Goal: Task Accomplishment & Management: Complete application form

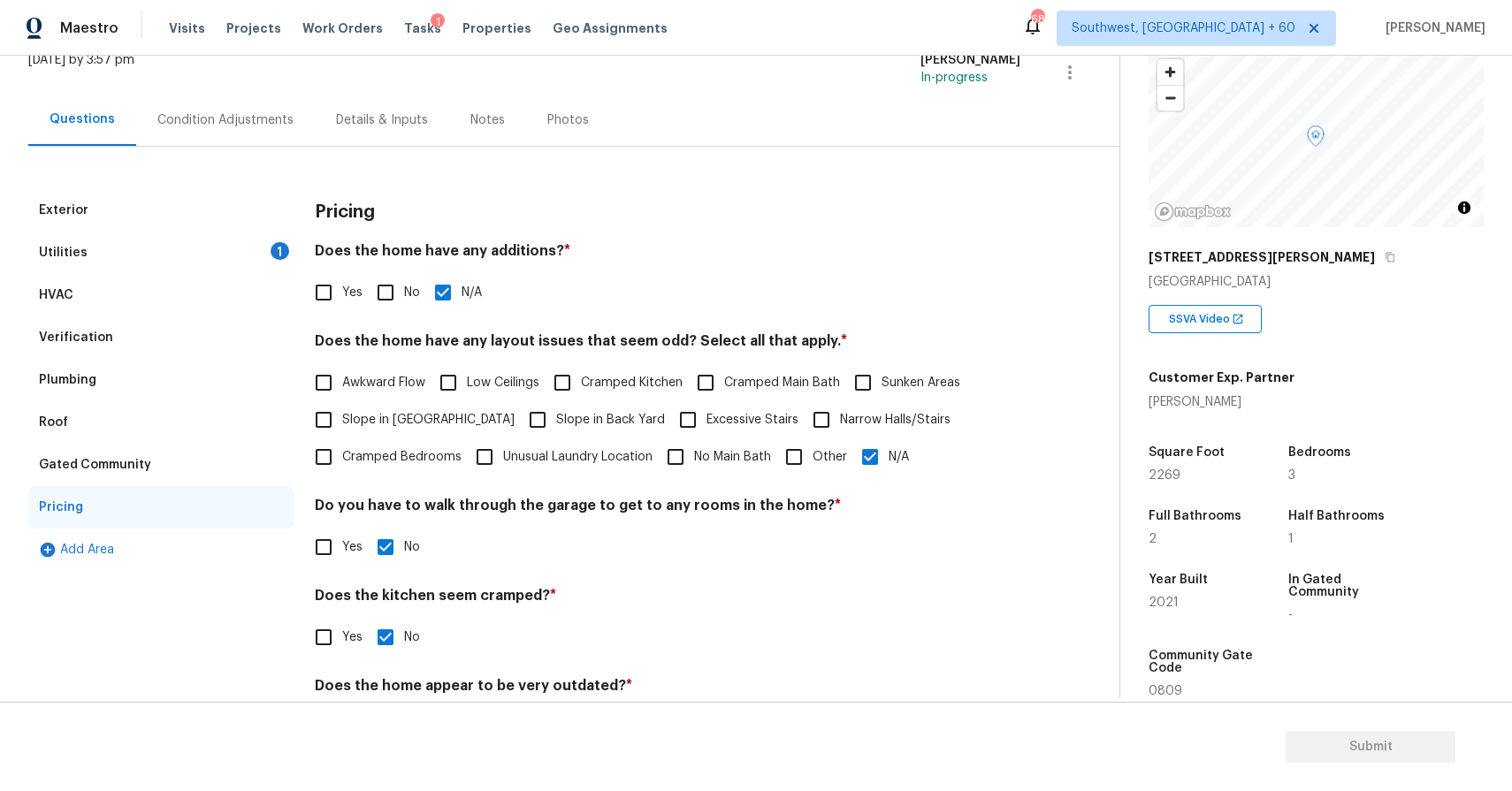
scroll to position [71, 0]
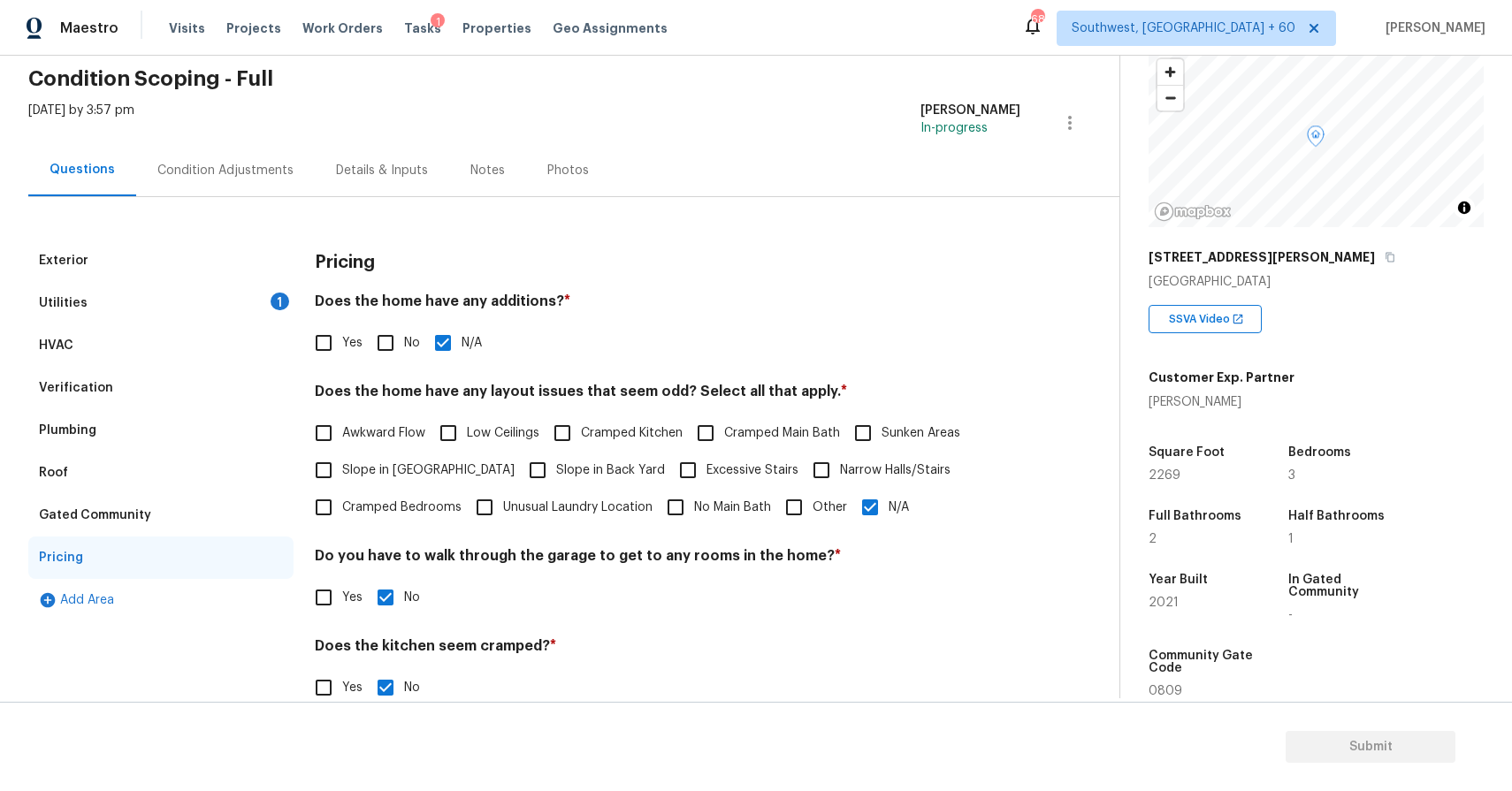
click at [244, 294] on div "Utilities 1" at bounding box center [161, 303] width 265 height 42
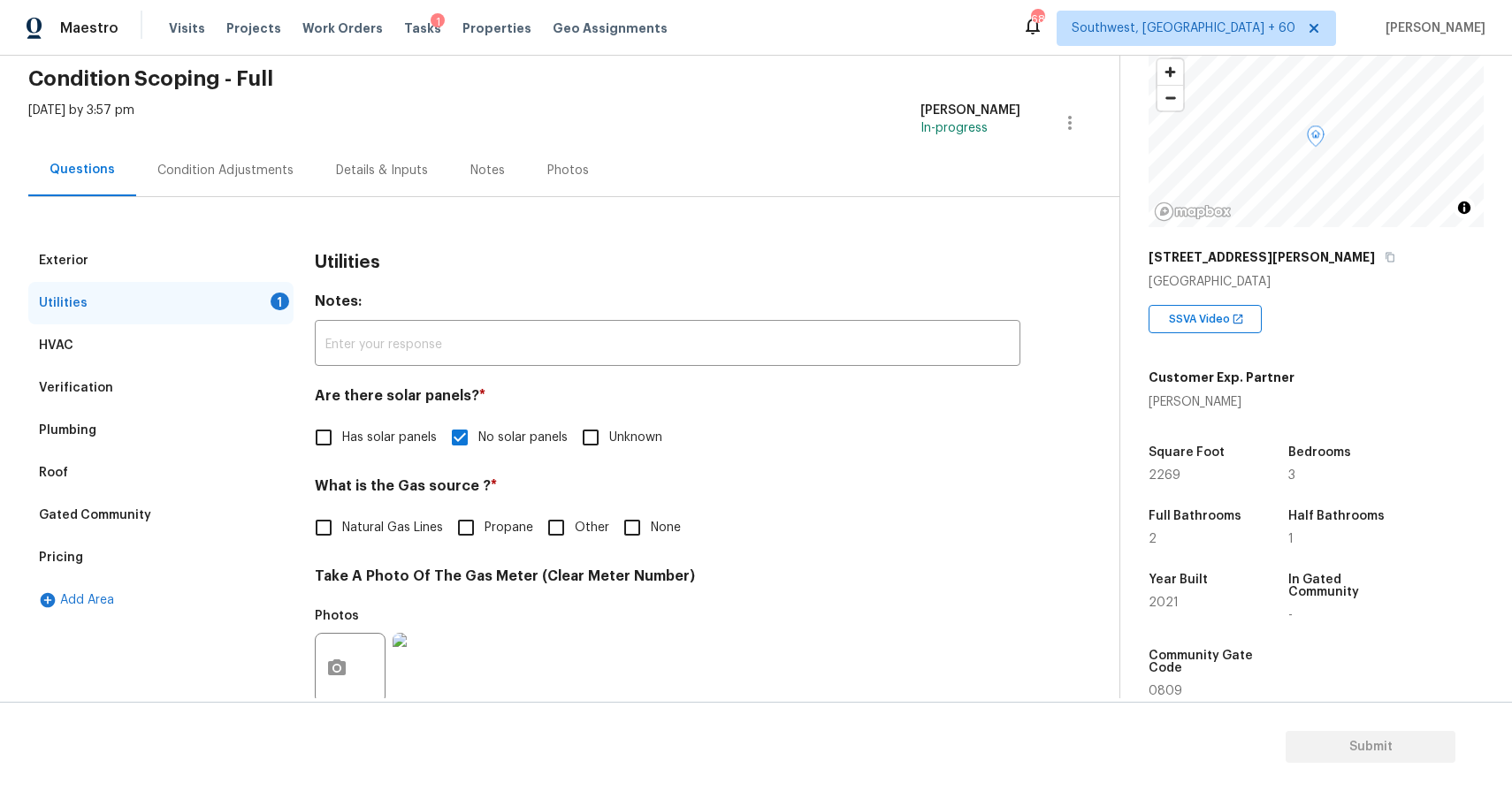
click at [373, 517] on label "Natural Gas Lines" at bounding box center [374, 527] width 138 height 37
click at [342, 517] on input "Natural Gas Lines" at bounding box center [323, 527] width 37 height 37
checkbox input "true"
click at [261, 173] on div "Condition Adjustments" at bounding box center [225, 170] width 136 height 18
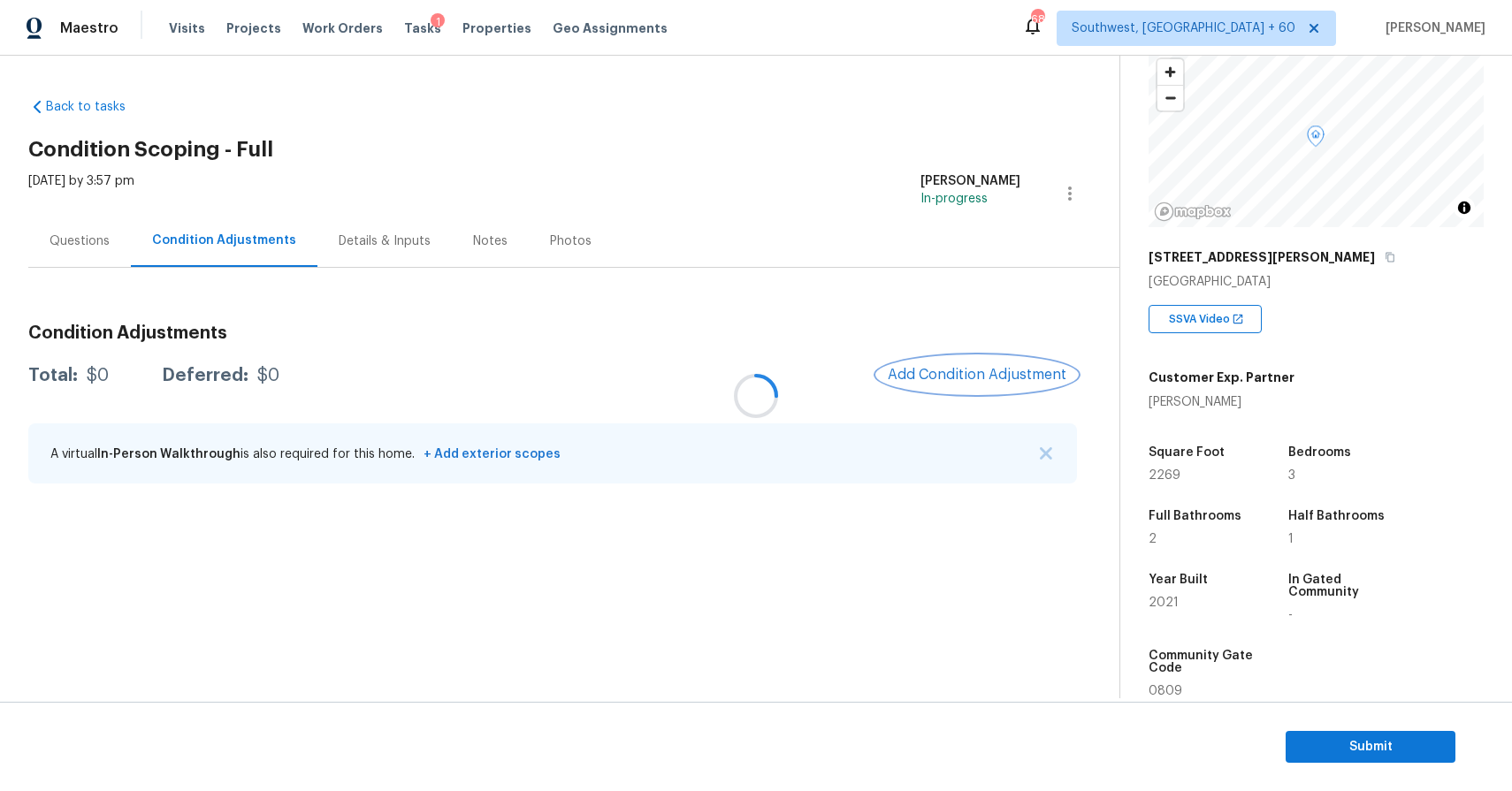
click at [994, 372] on span "Add Condition Adjustment" at bounding box center [978, 374] width 179 height 16
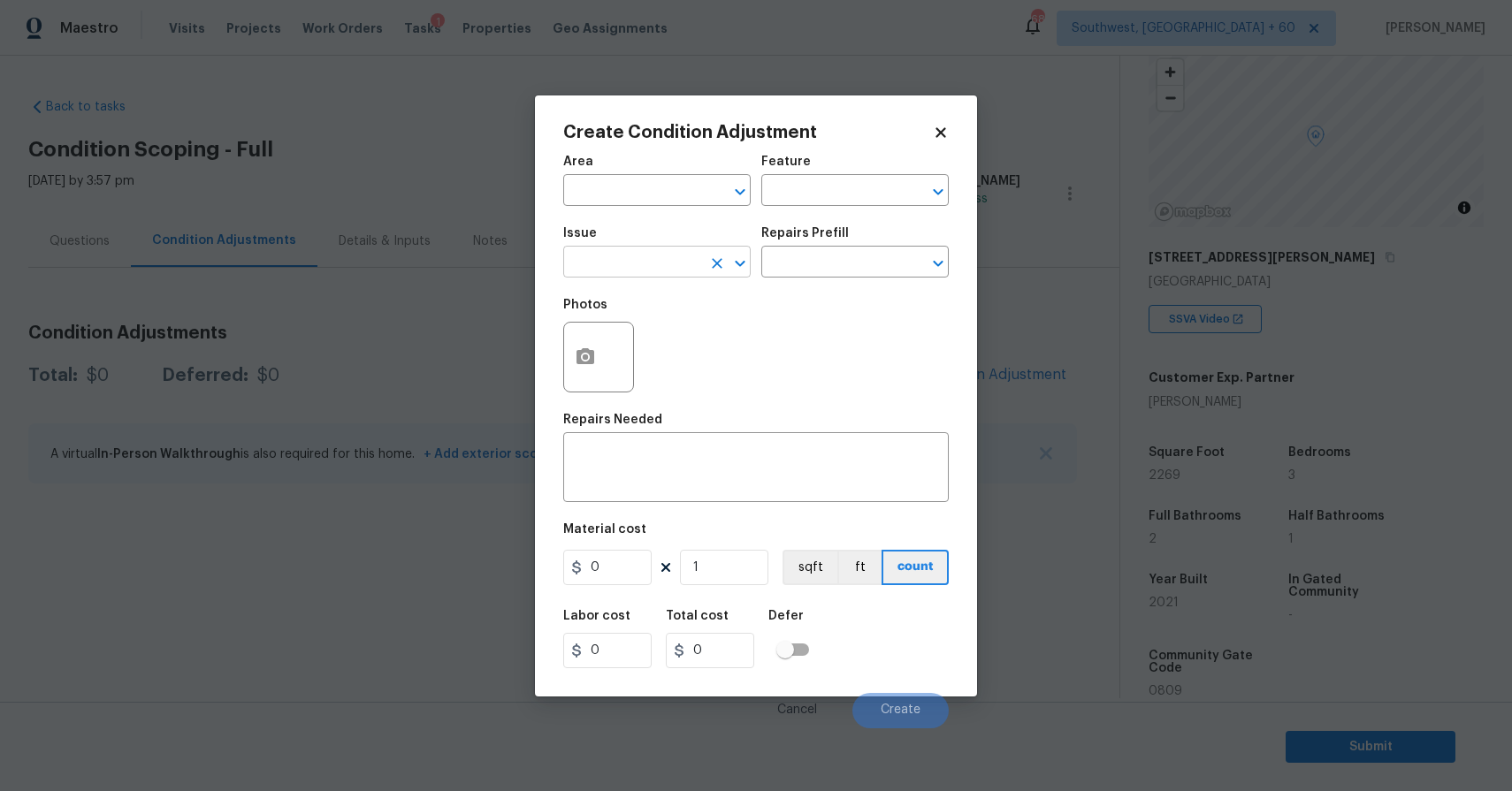
click at [663, 257] on input "text" at bounding box center [632, 263] width 138 height 27
click at [641, 340] on li "Landscape Package" at bounding box center [657, 346] width 187 height 29
type input "Landscape Package"
click at [807, 277] on input "text" at bounding box center [830, 263] width 138 height 27
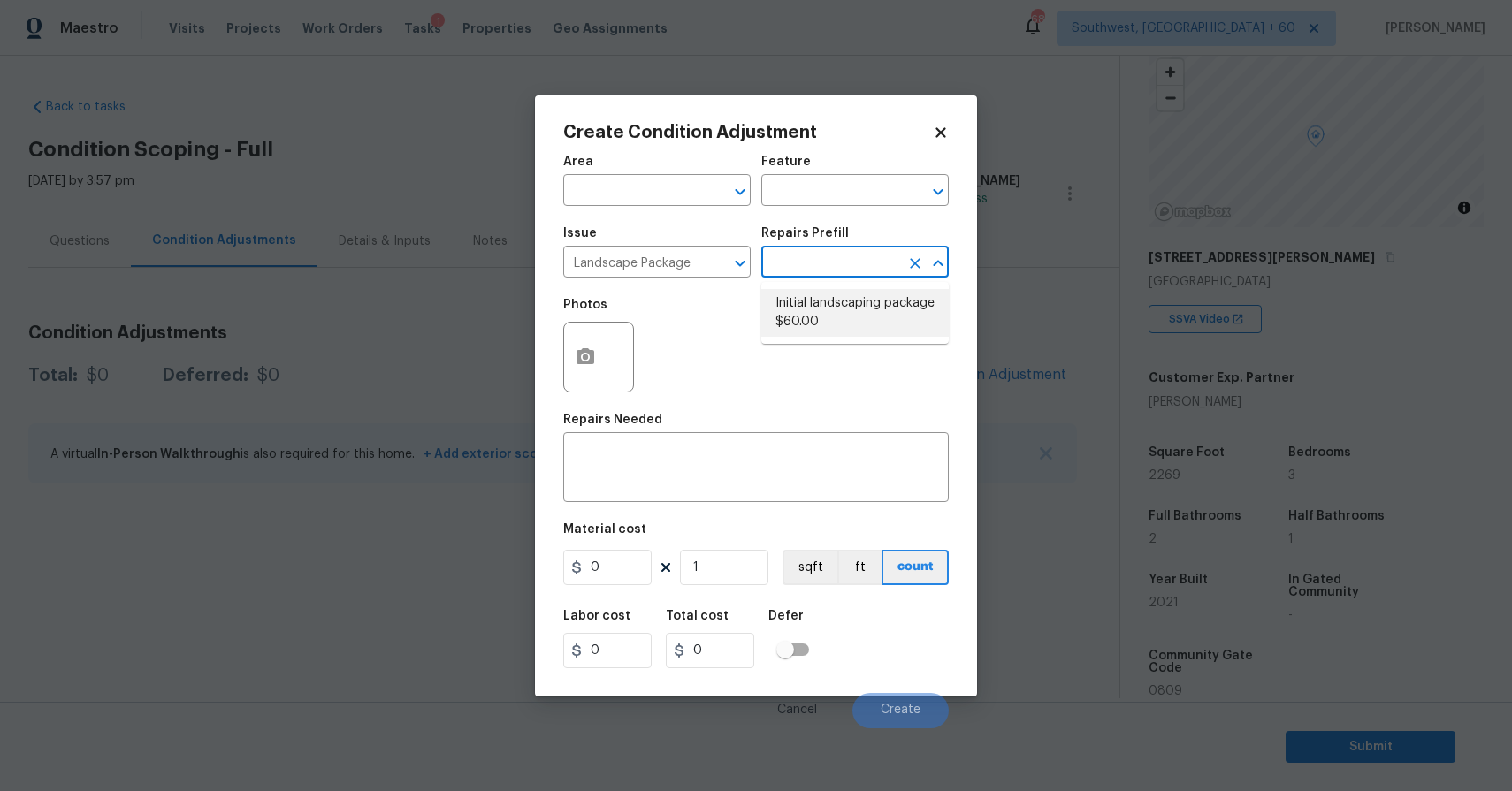
click at [876, 319] on li "Initial landscaping package $60.00" at bounding box center [854, 312] width 187 height 48
type input "Home Readiness Packages"
type textarea "Mowing of grass up to 6" in height. Mow, edge along driveways & sidewalks, trim…"
type input "60"
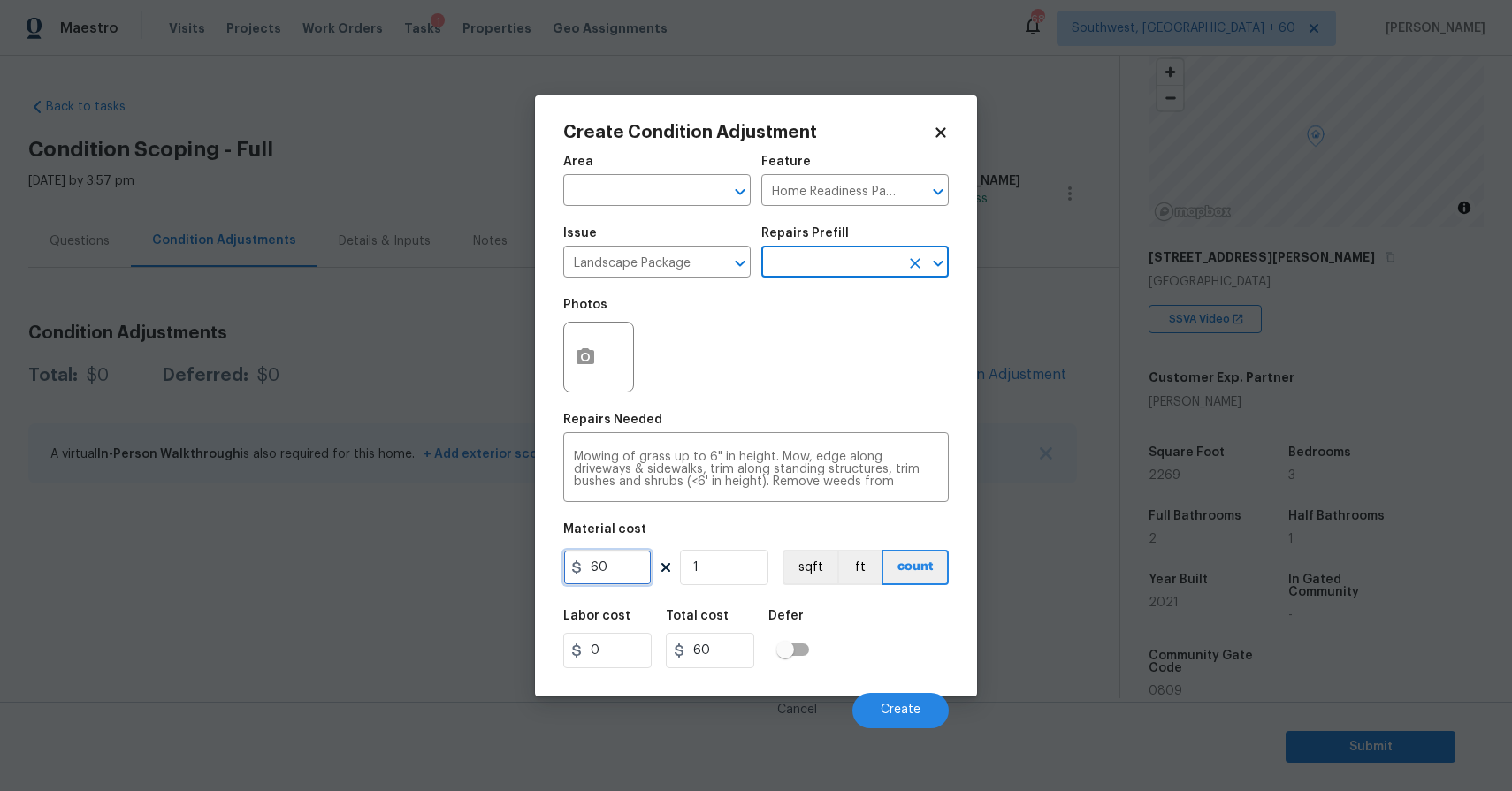
click at [620, 567] on input "60" at bounding box center [608, 568] width 88 height 36
type input "300"
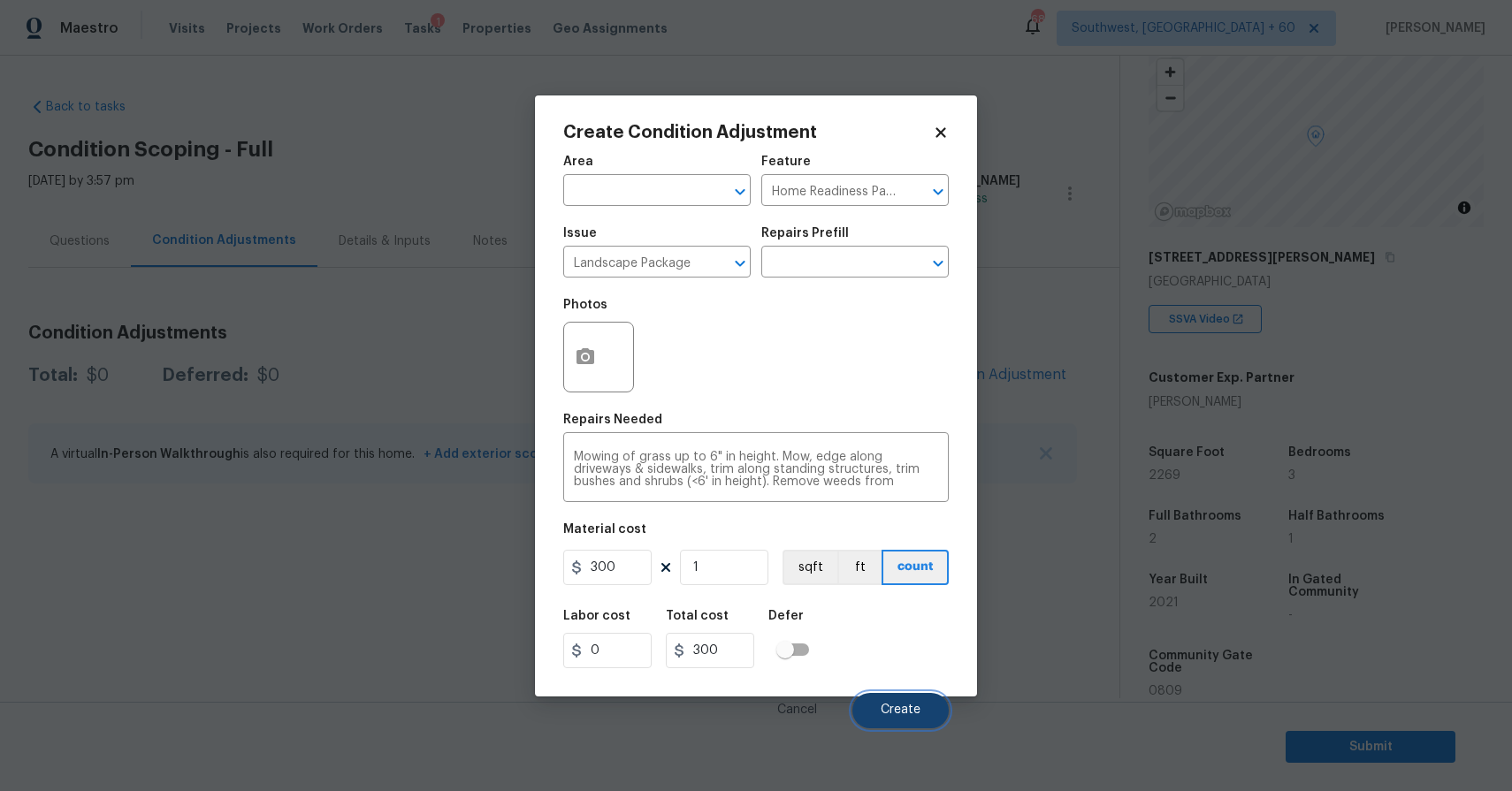
click at [927, 697] on button "Create" at bounding box center [900, 711] width 96 height 36
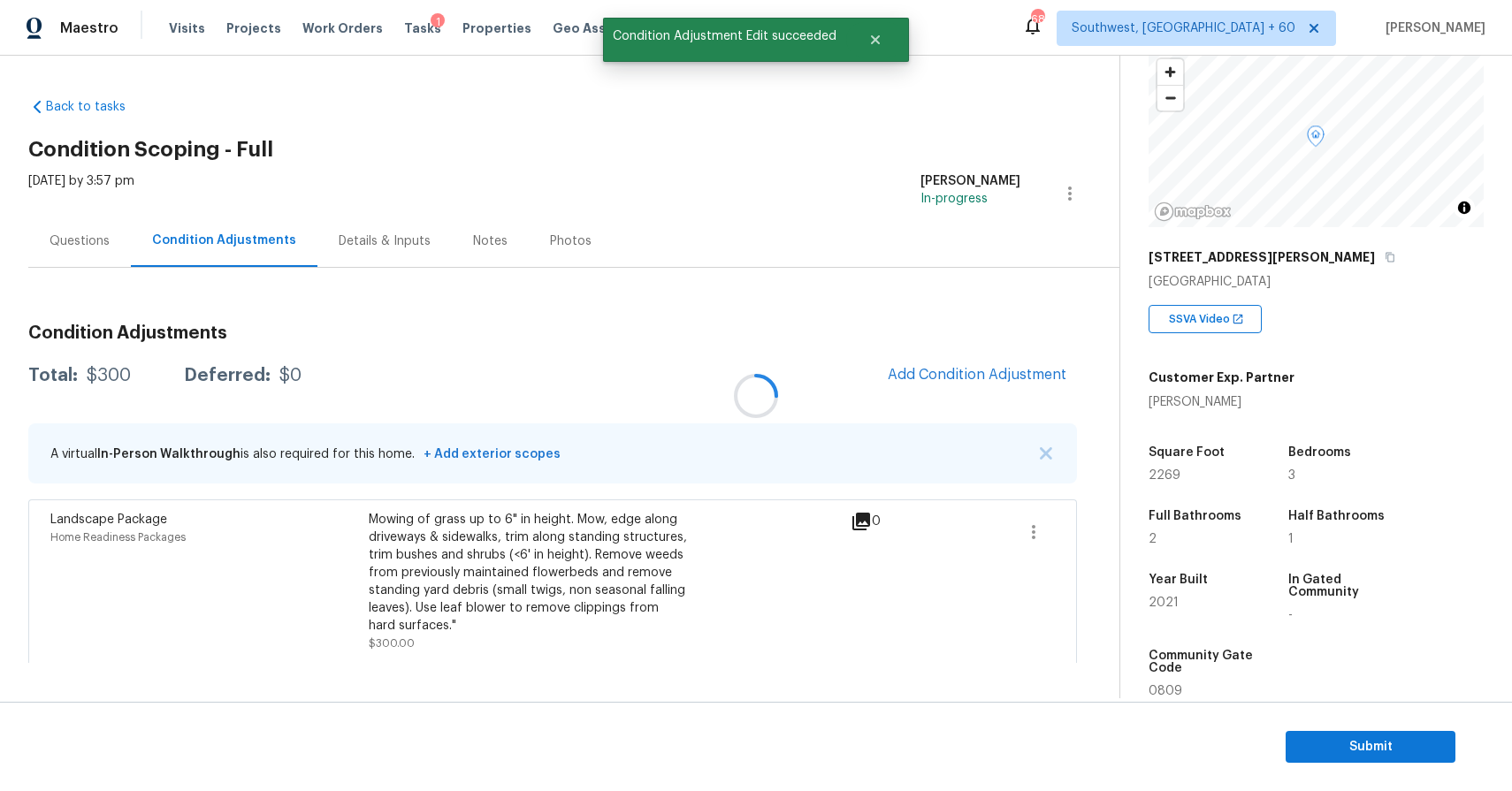
click at [1004, 367] on div at bounding box center [756, 395] width 1512 height 791
click at [995, 376] on span "Add Condition Adjustment" at bounding box center [978, 374] width 179 height 16
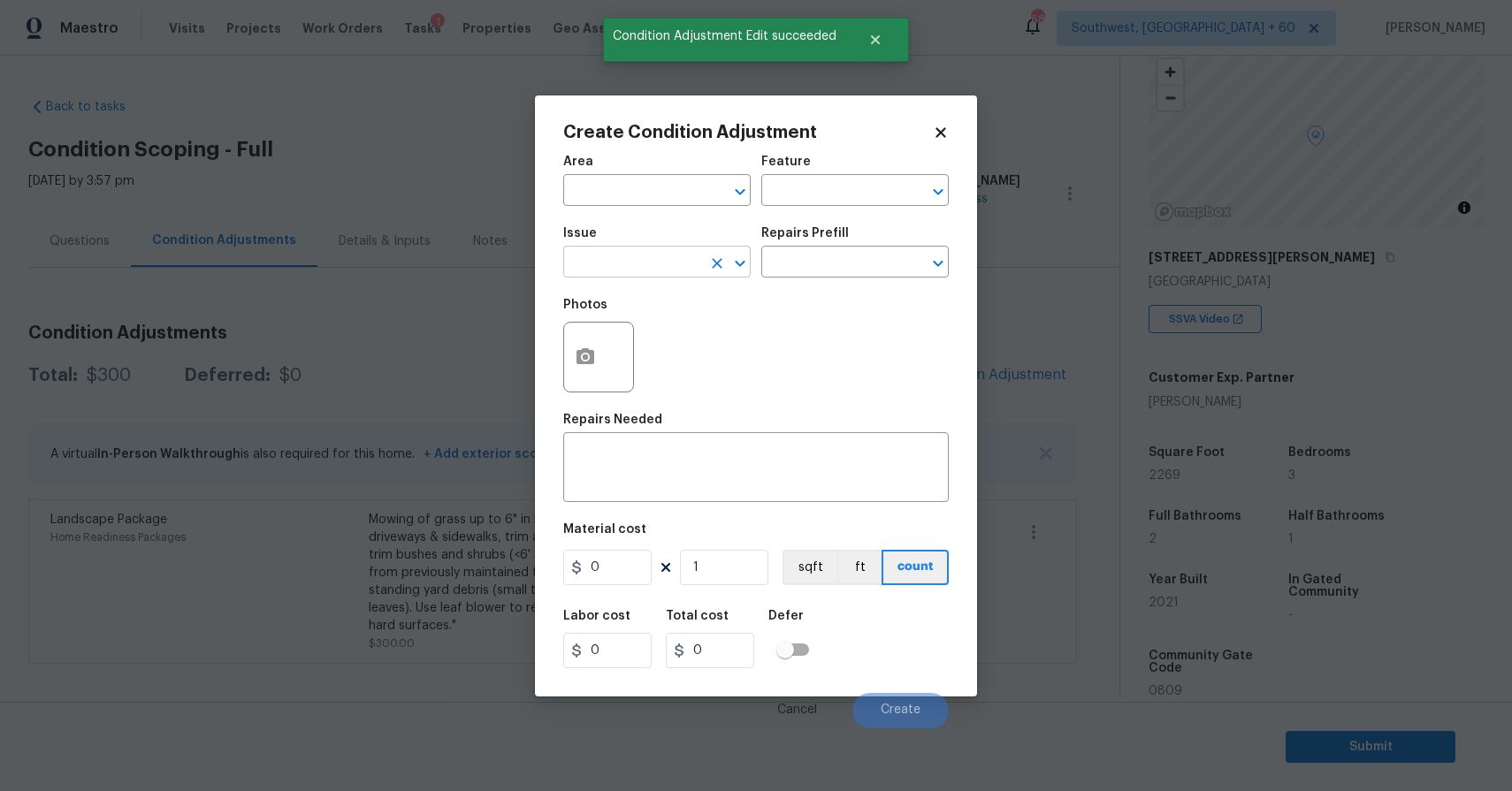
click at [679, 257] on input "text" at bounding box center [632, 263] width 138 height 27
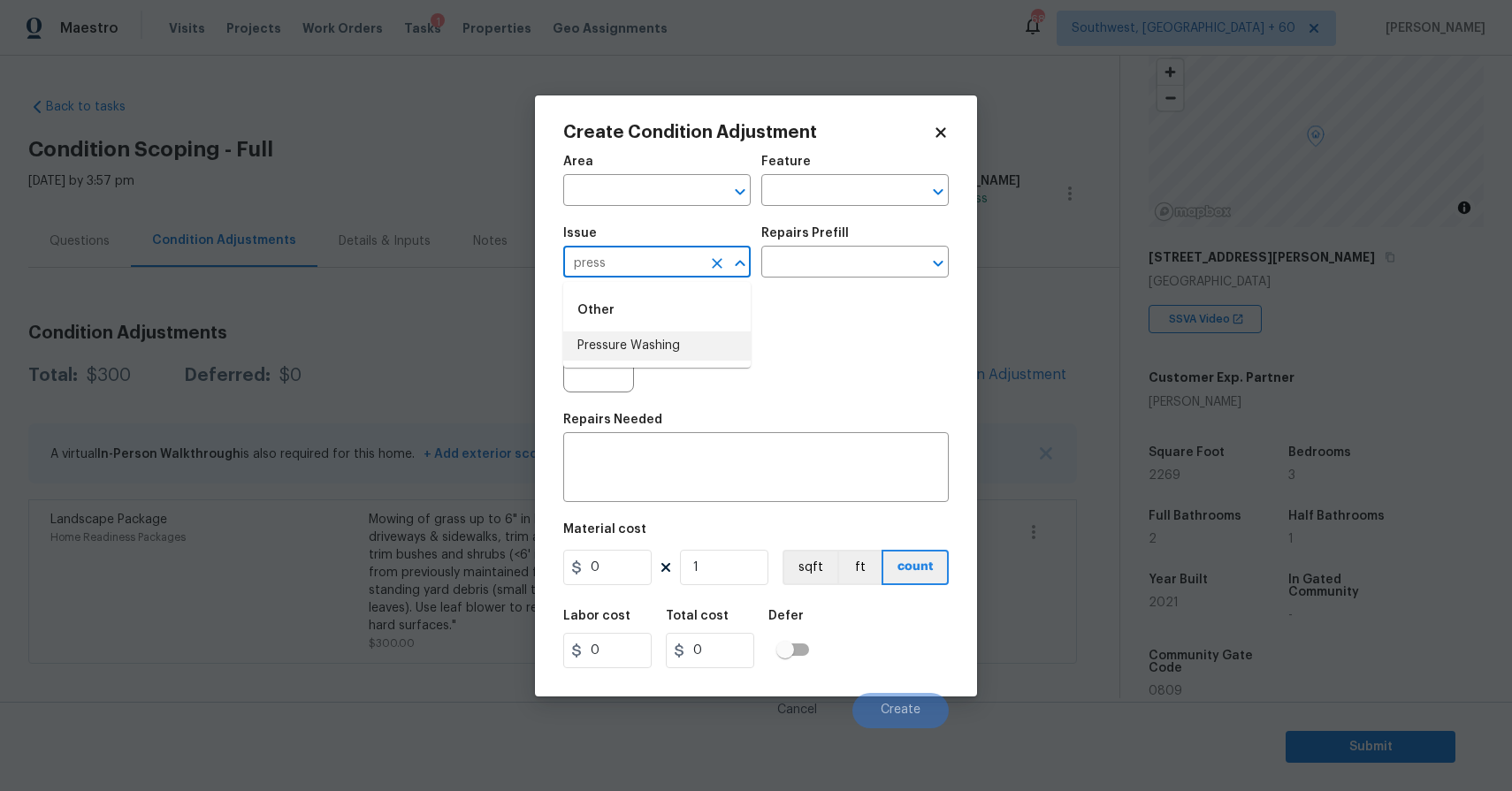
click at [614, 361] on ul "Other Pressure Washing" at bounding box center [657, 324] width 187 height 86
click at [667, 352] on li "Pressure Washing" at bounding box center [657, 346] width 187 height 29
type input "Pressure Washing"
click at [838, 268] on input "text" at bounding box center [830, 263] width 138 height 27
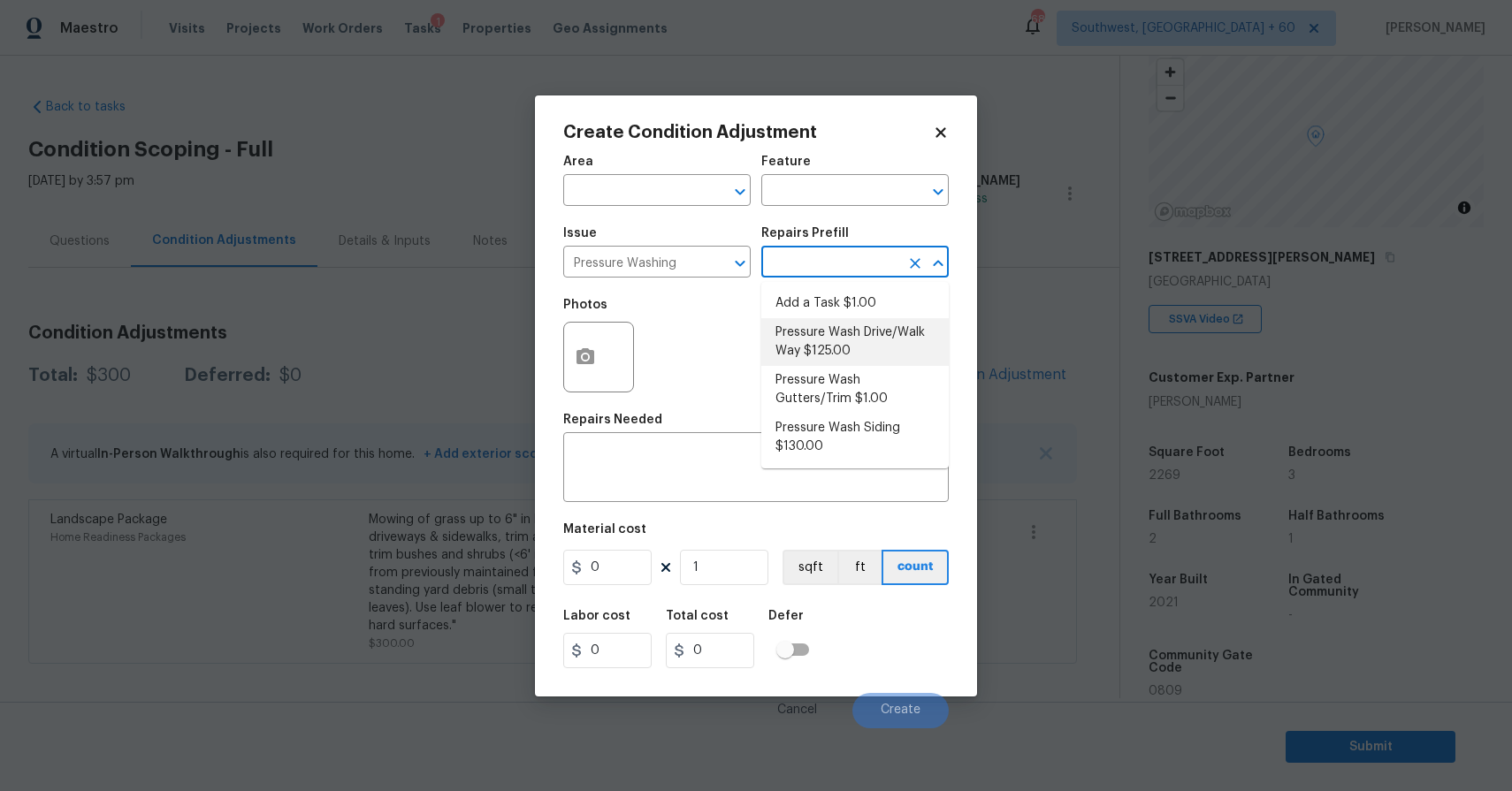
click at [851, 332] on li "Pressure Wash Drive/Walk Way $125.00" at bounding box center [854, 341] width 187 height 48
type input "Siding"
type textarea "Pressure wash the driveways/walkways as directed by the PM. Ensure that all deb…"
type input "125"
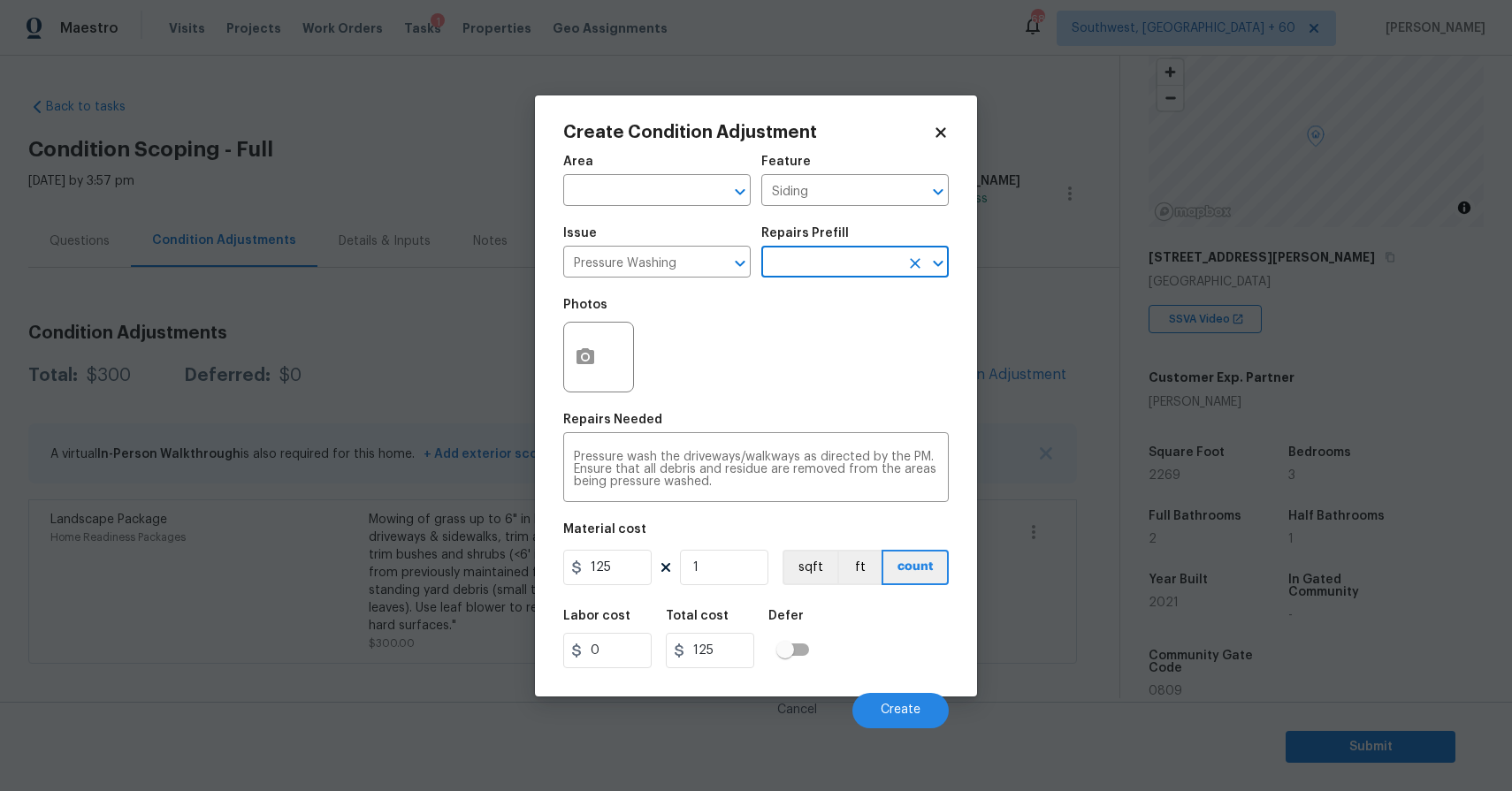
click at [606, 587] on figure "Material cost 125 1 sqft ft count" at bounding box center [756, 556] width 386 height 66
click at [614, 565] on input "125" at bounding box center [608, 568] width 88 height 36
type input "300"
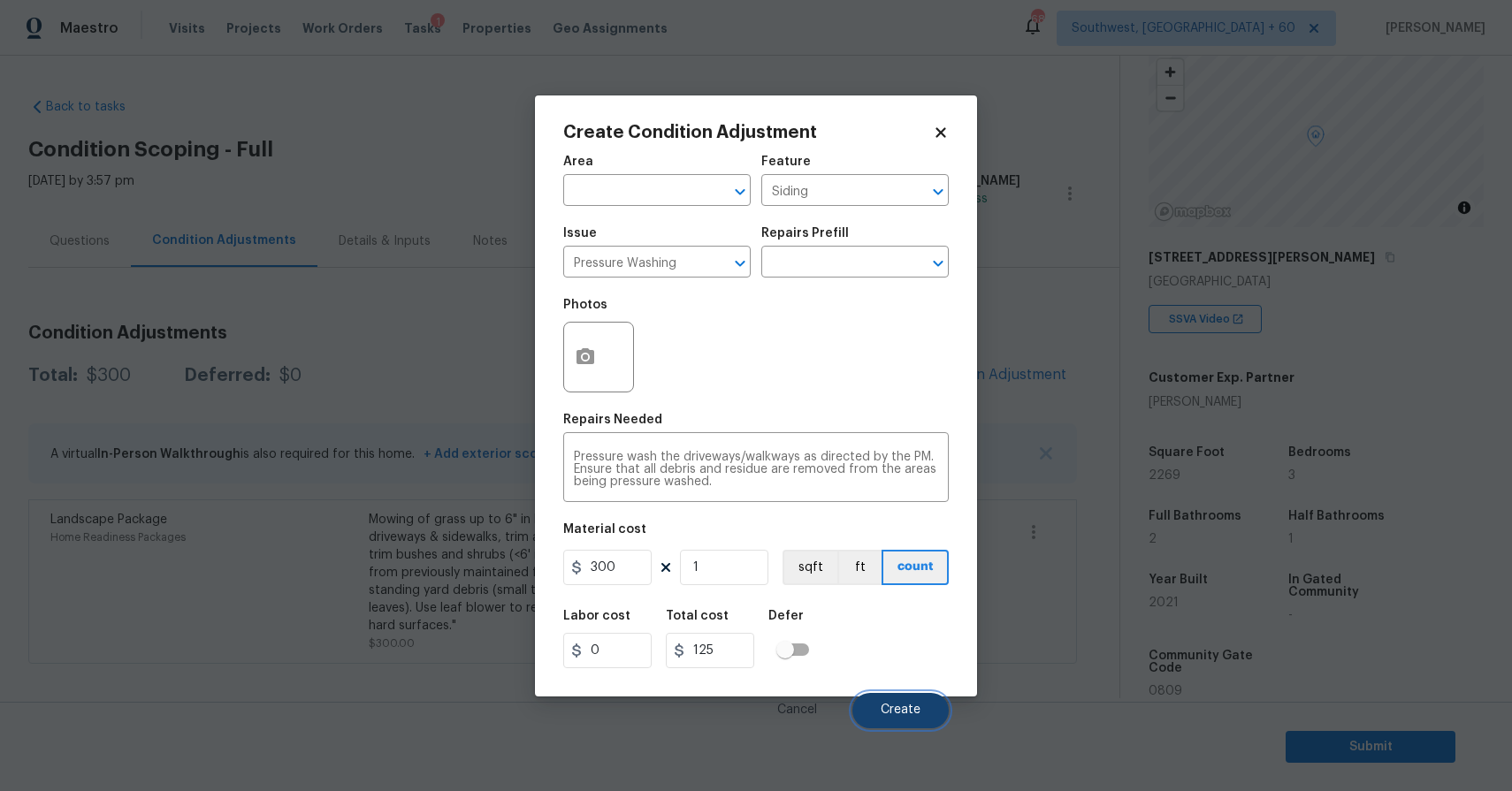
type input "300"
click at [919, 711] on span "Create" at bounding box center [900, 710] width 40 height 13
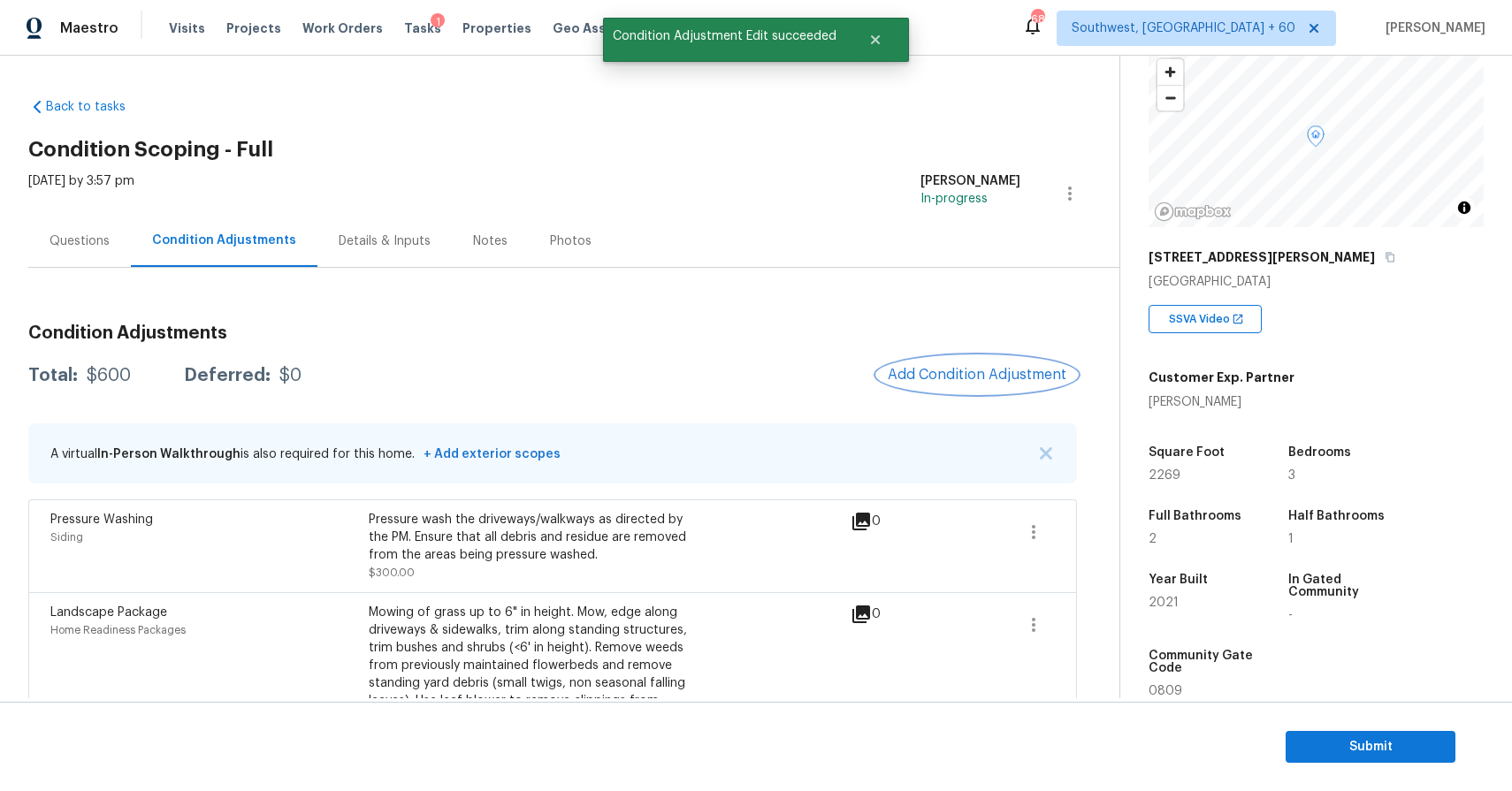
scroll to position [312, 0]
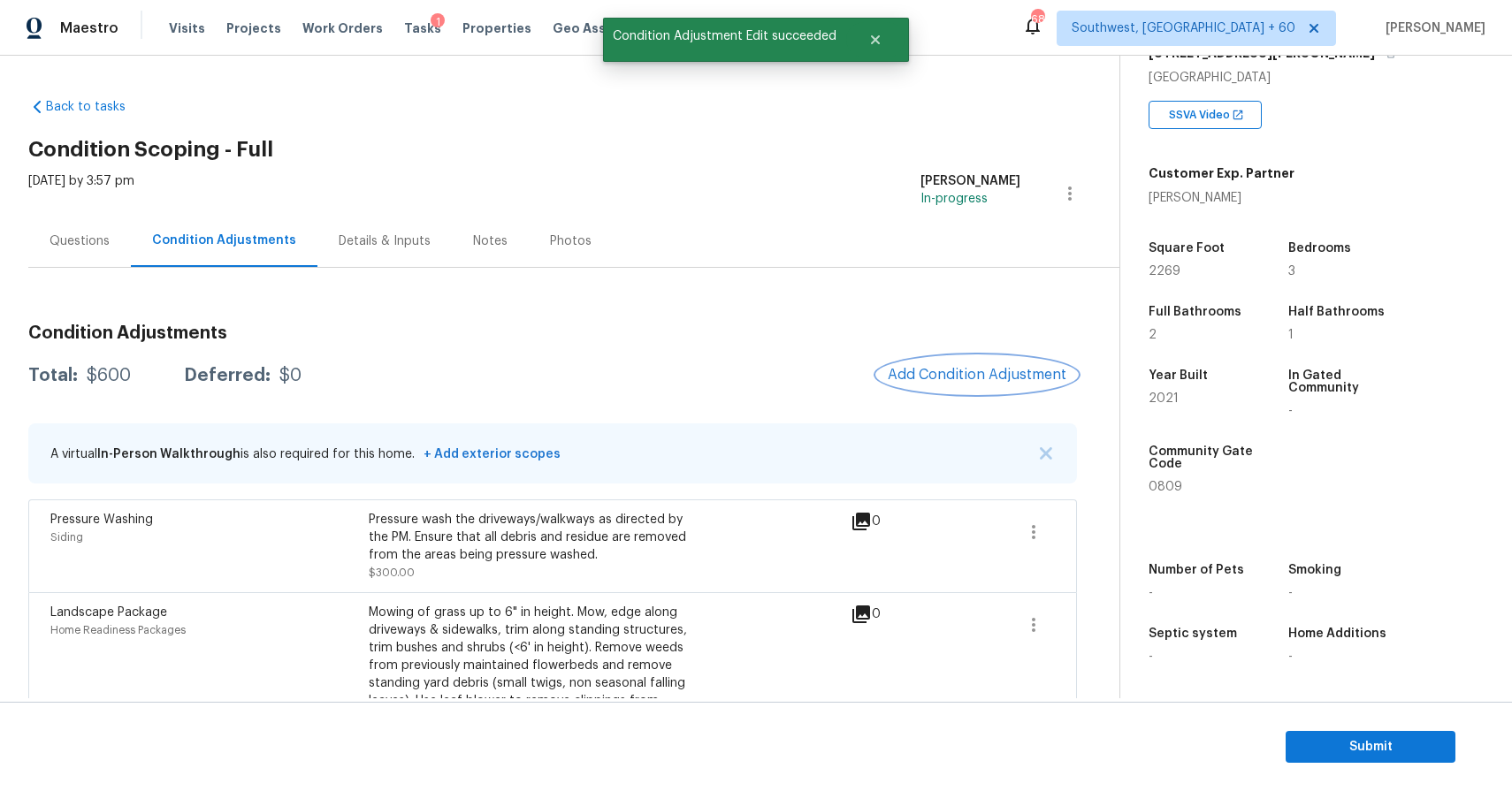
click at [1018, 375] on span "Add Condition Adjustment" at bounding box center [978, 374] width 179 height 16
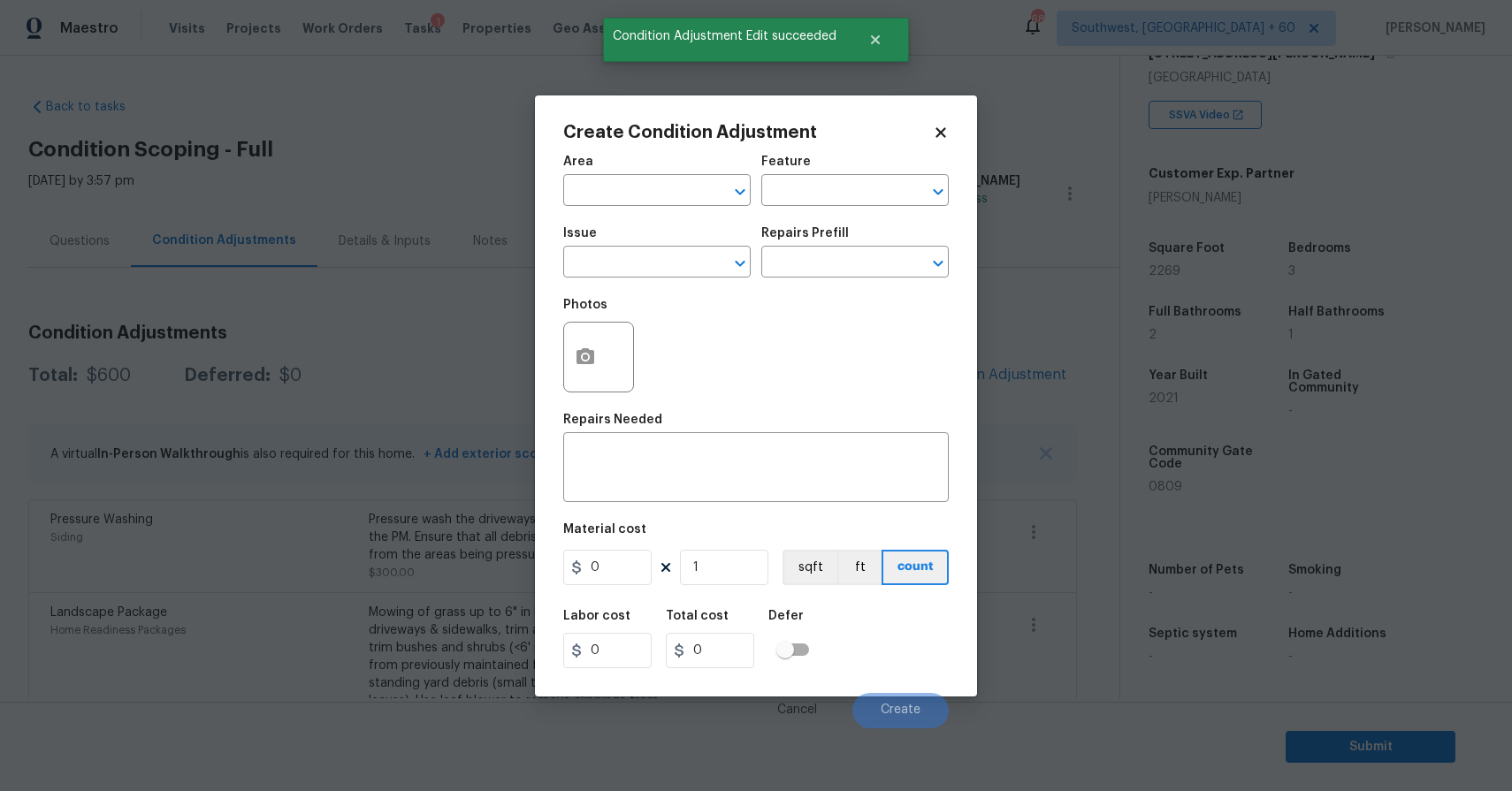
click at [605, 277] on span "Issue ​" at bounding box center [657, 252] width 187 height 71
click at [629, 266] on input "text" at bounding box center [632, 263] width 138 height 27
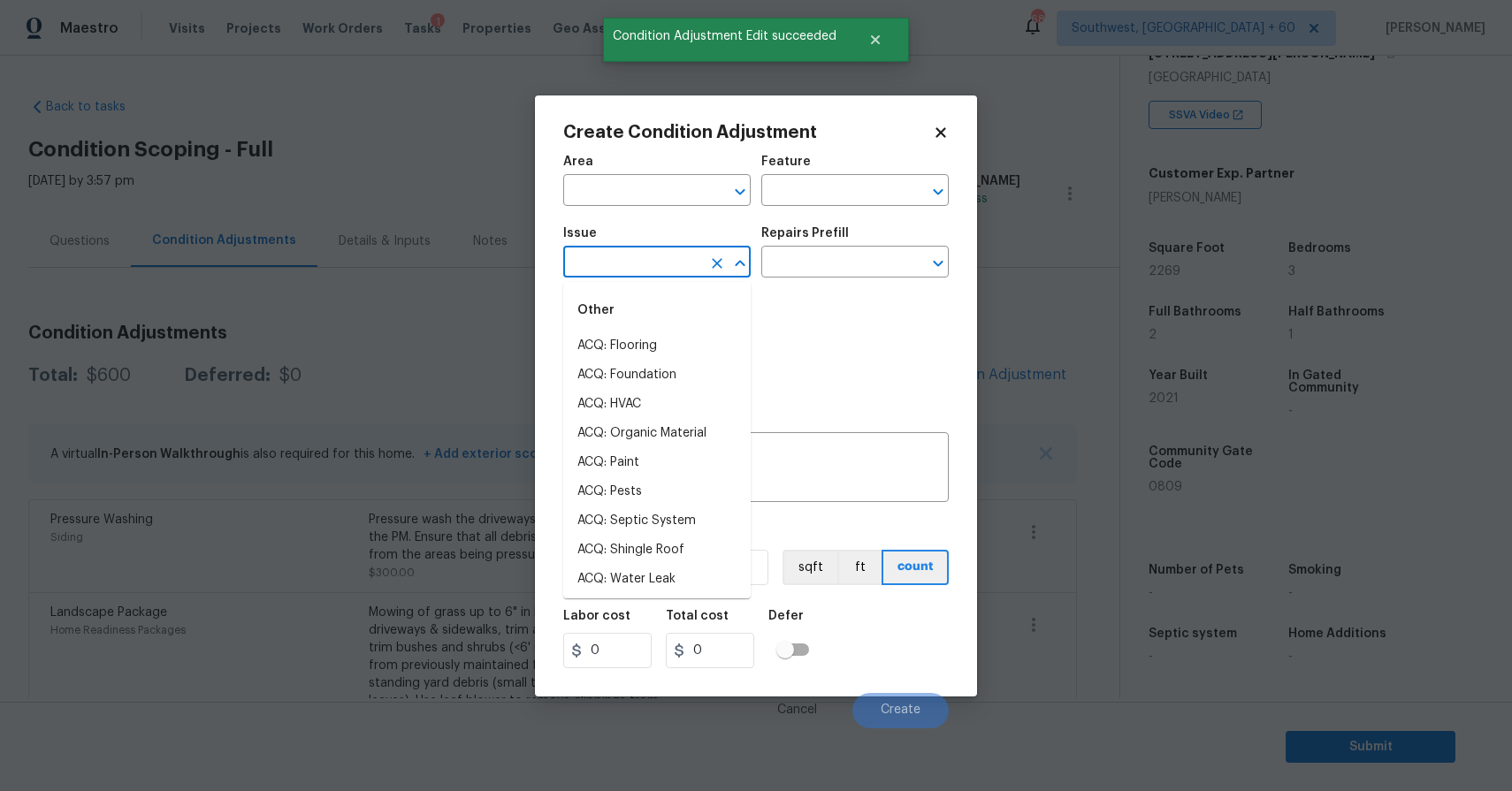
click at [629, 266] on input "text" at bounding box center [632, 263] width 138 height 27
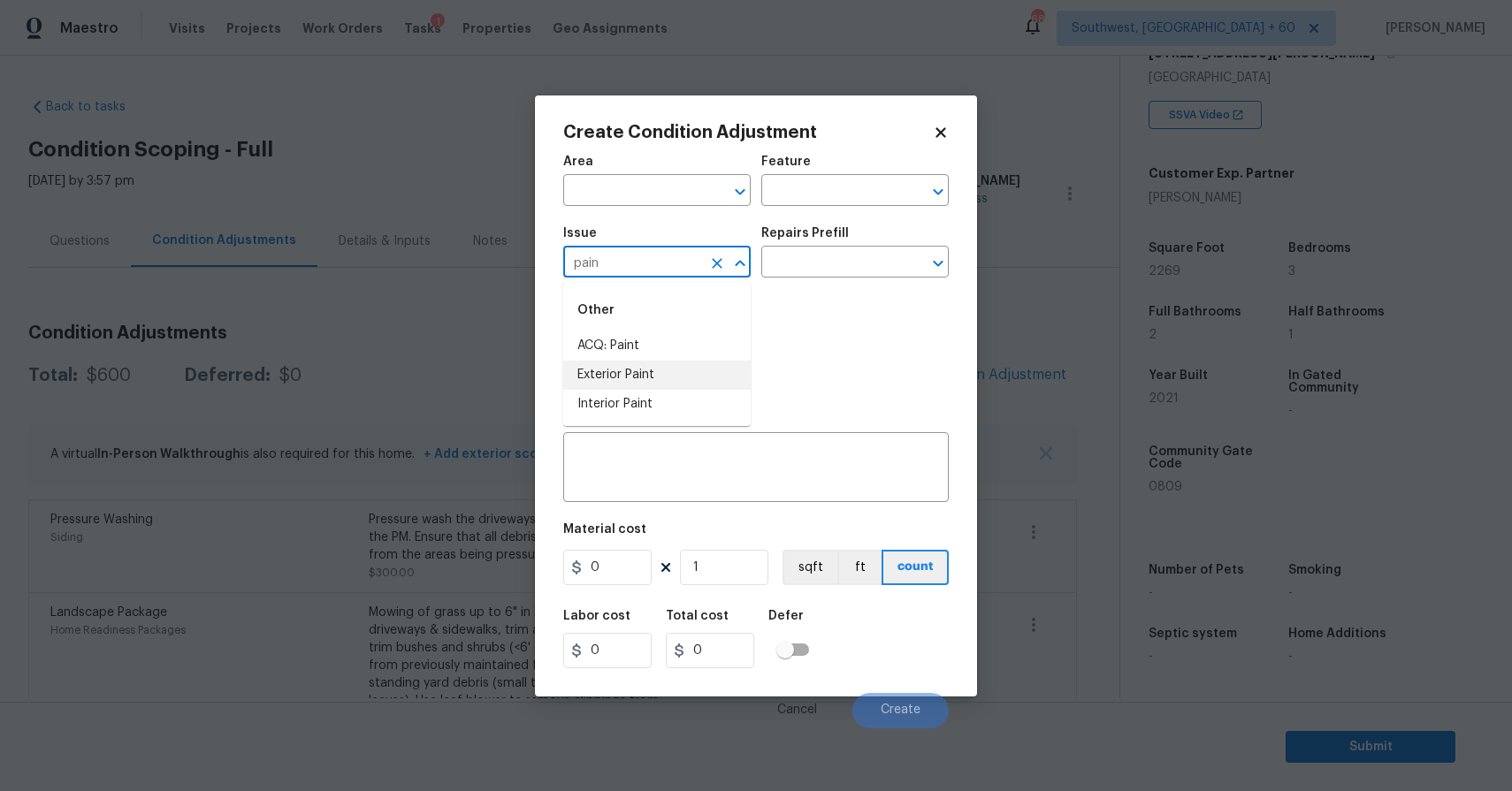
click at [631, 362] on li "Exterior Paint" at bounding box center [657, 375] width 187 height 29
type input "Exterior Paint"
click at [726, 261] on button "Clear" at bounding box center [717, 263] width 24 height 24
click at [668, 340] on li "ACQ: Paint" at bounding box center [657, 346] width 187 height 29
type input "ACQ: Paint"
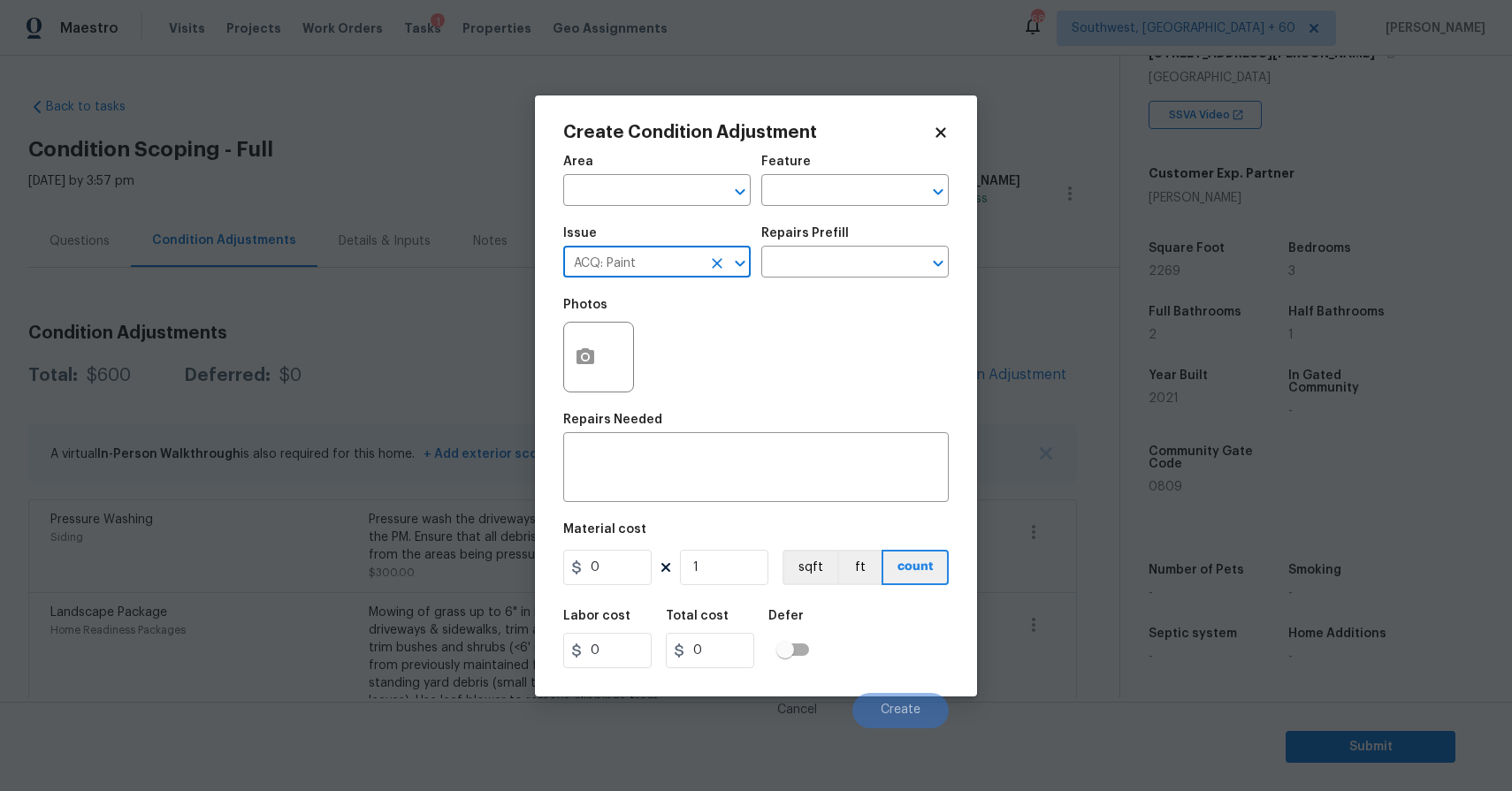
click at [807, 247] on div "Repairs Prefill" at bounding box center [854, 239] width 187 height 23
click at [835, 261] on input "text" at bounding box center [830, 263] width 138 height 27
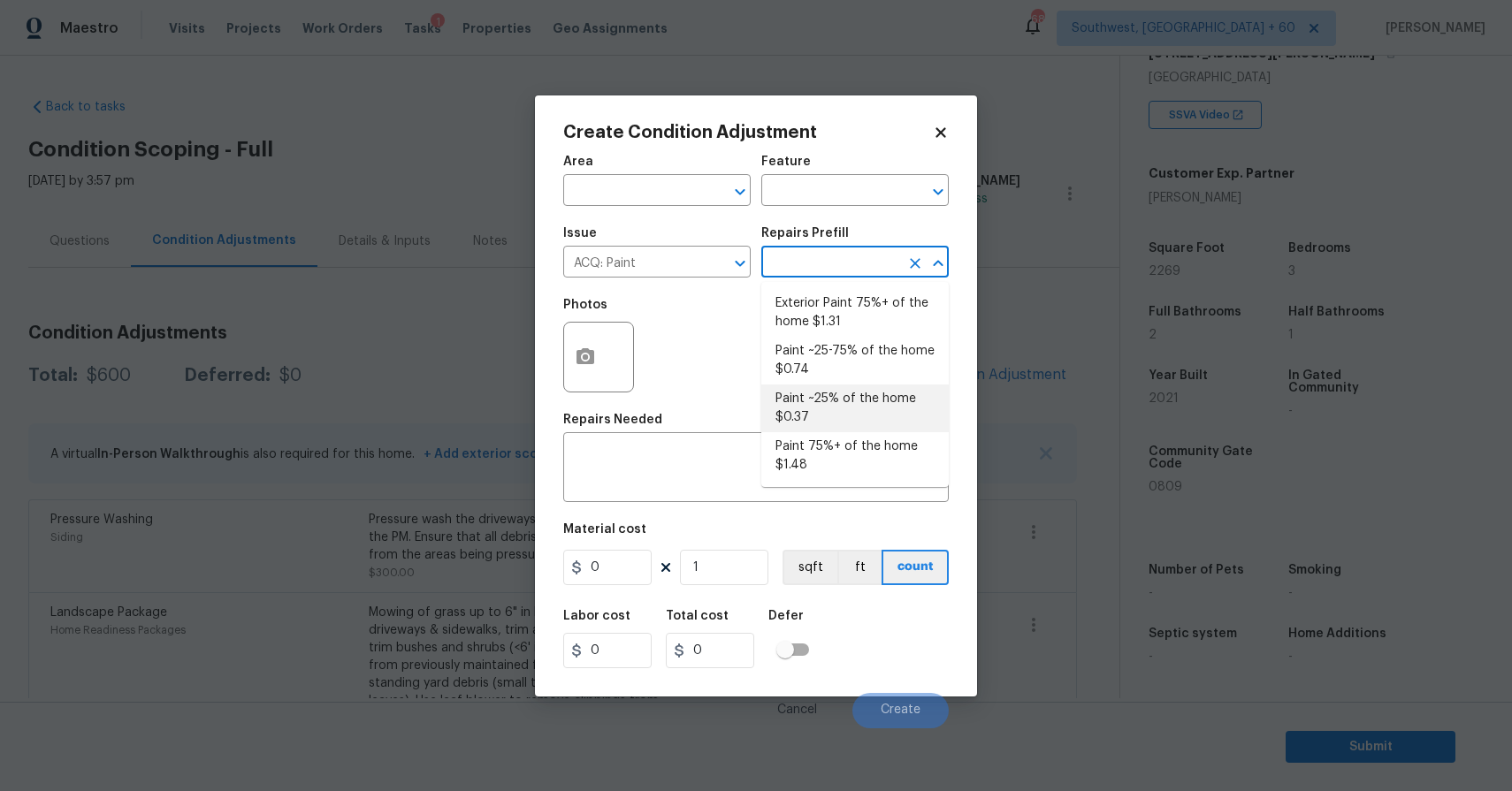
click at [836, 393] on li "Paint ~25% of the home $0.37" at bounding box center [854, 408] width 187 height 48
type input "Acquisition"
type textarea "Acquisition Scope: ~25% of the home needs interior paint"
type input "0.37"
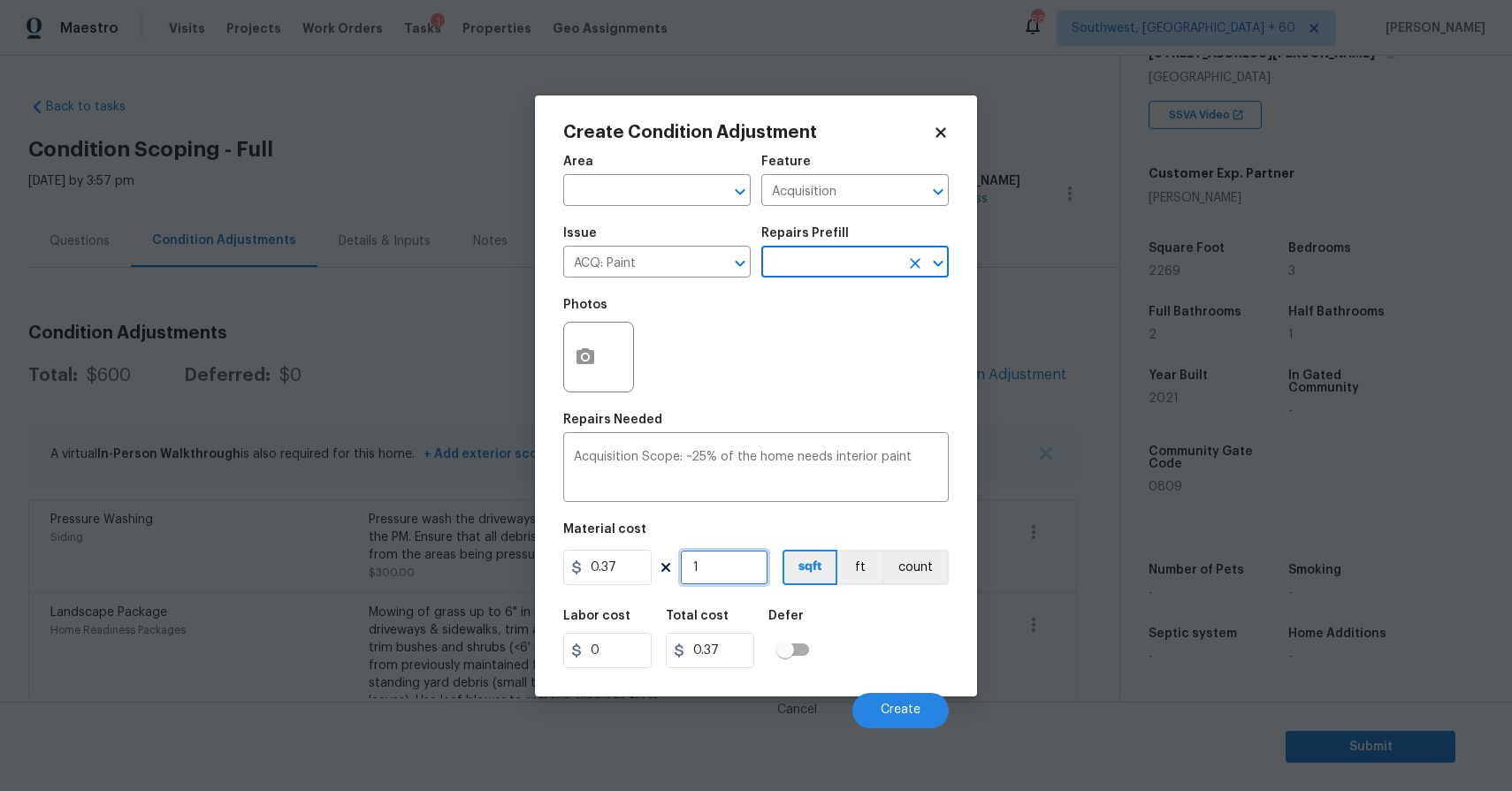
click at [736, 582] on input "1" at bounding box center [724, 568] width 88 height 36
type input "0"
type input "2"
type input "0.74"
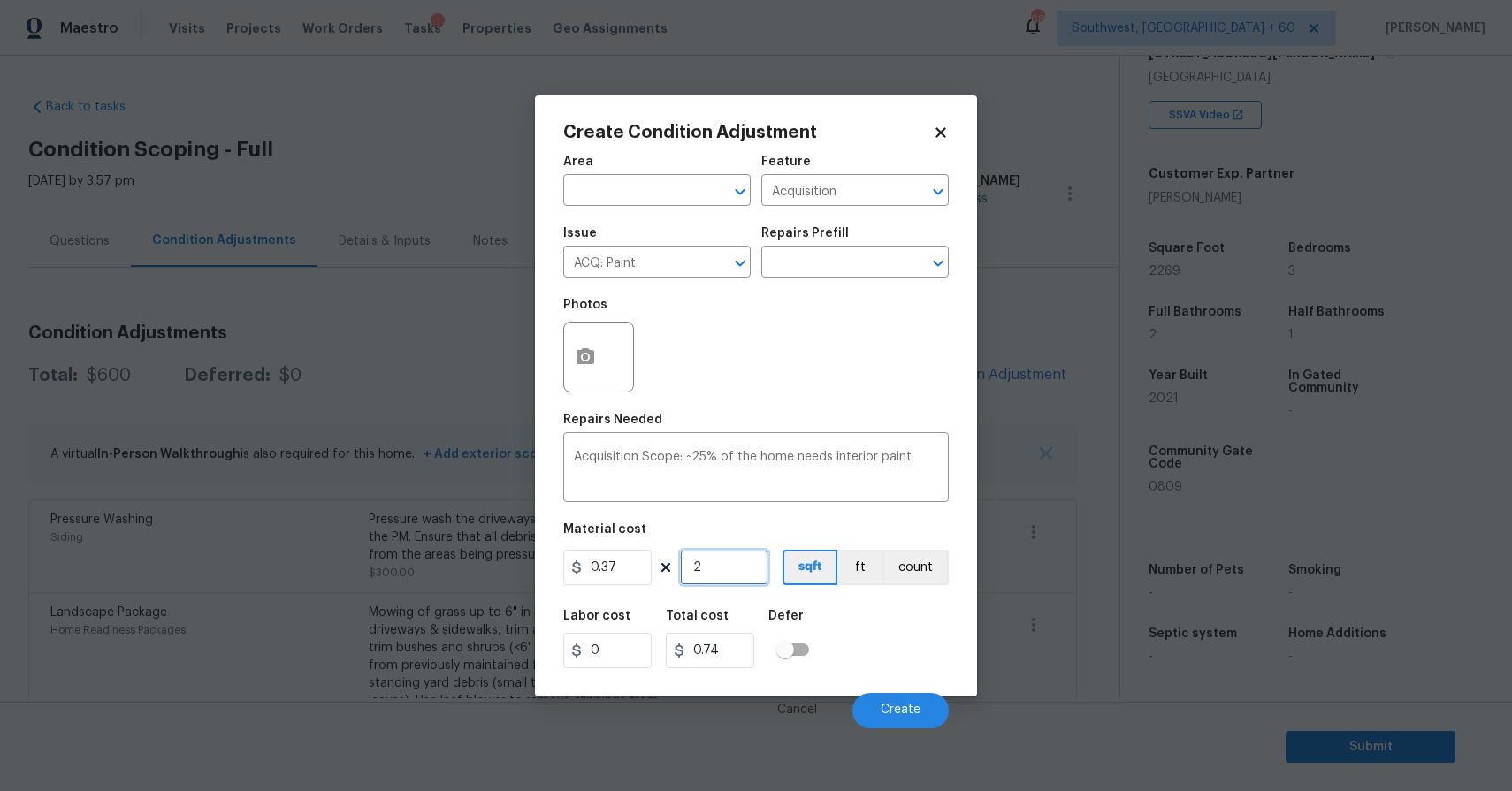
type input "22"
type input "8.14"
type input "226"
type input "83.62"
type input "2269"
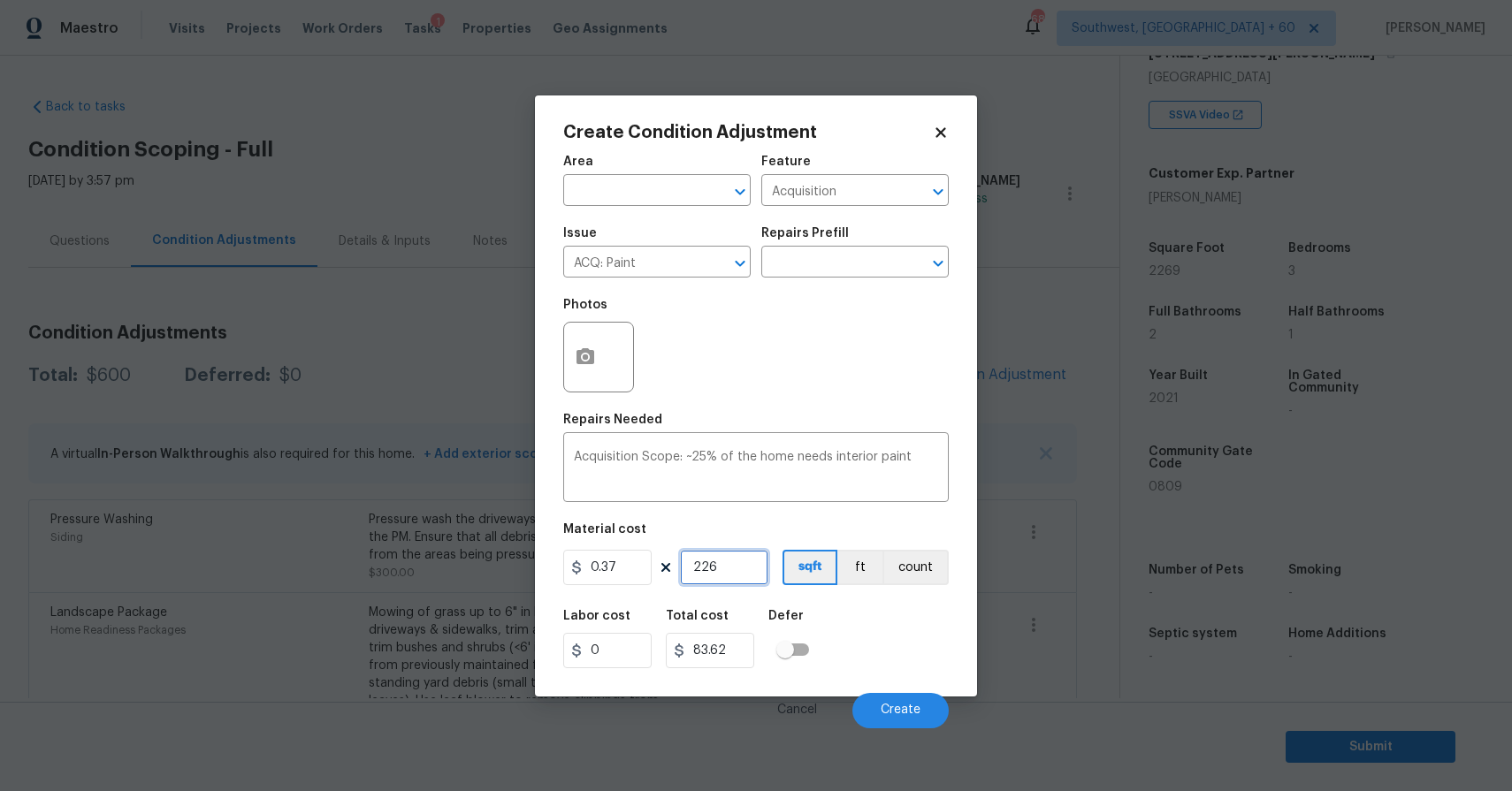
type input "839.53"
type input "2269"
click at [896, 714] on span "Create" at bounding box center [900, 710] width 40 height 13
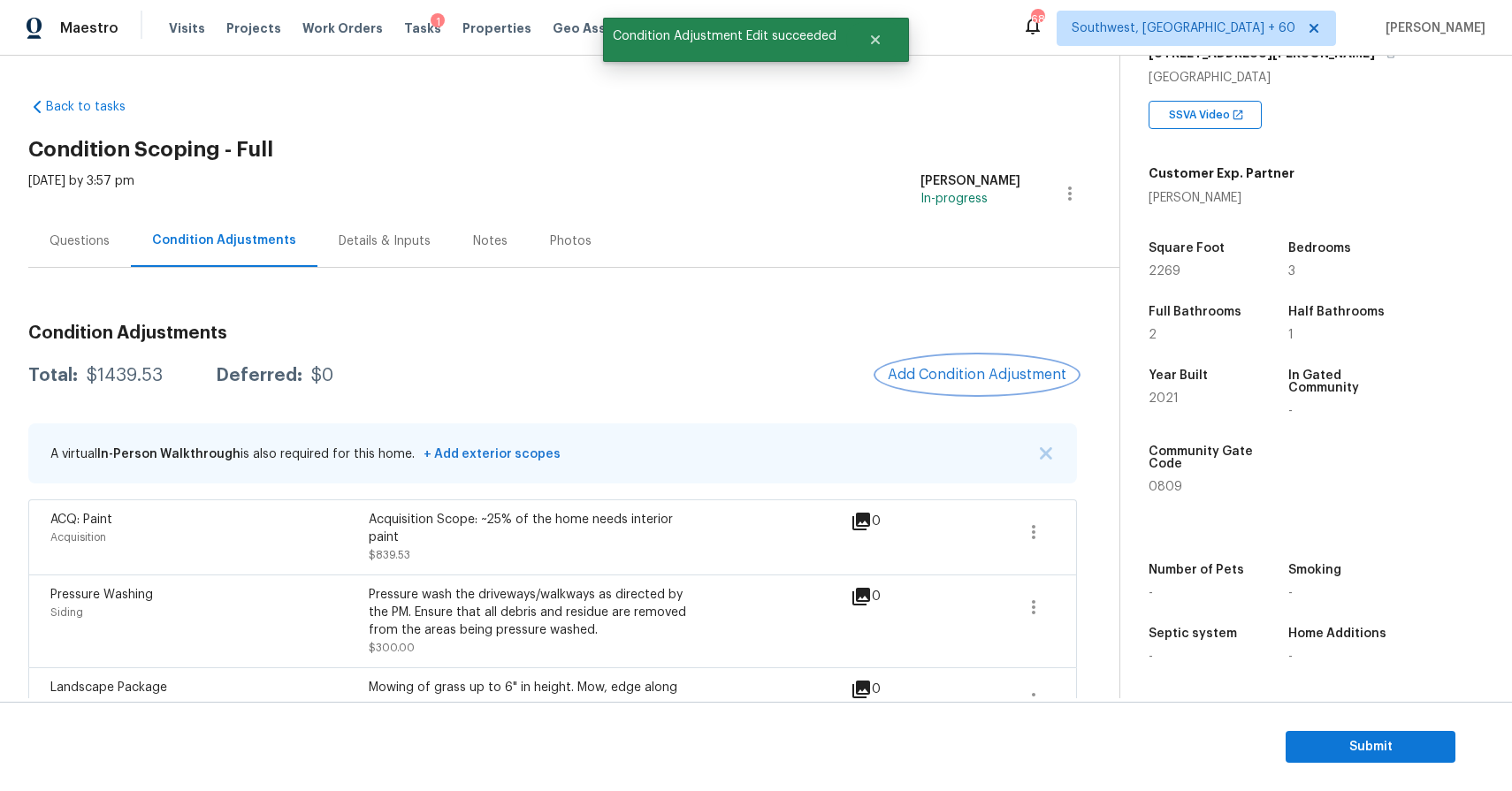
click at [954, 375] on span "Add Condition Adjustment" at bounding box center [978, 374] width 179 height 16
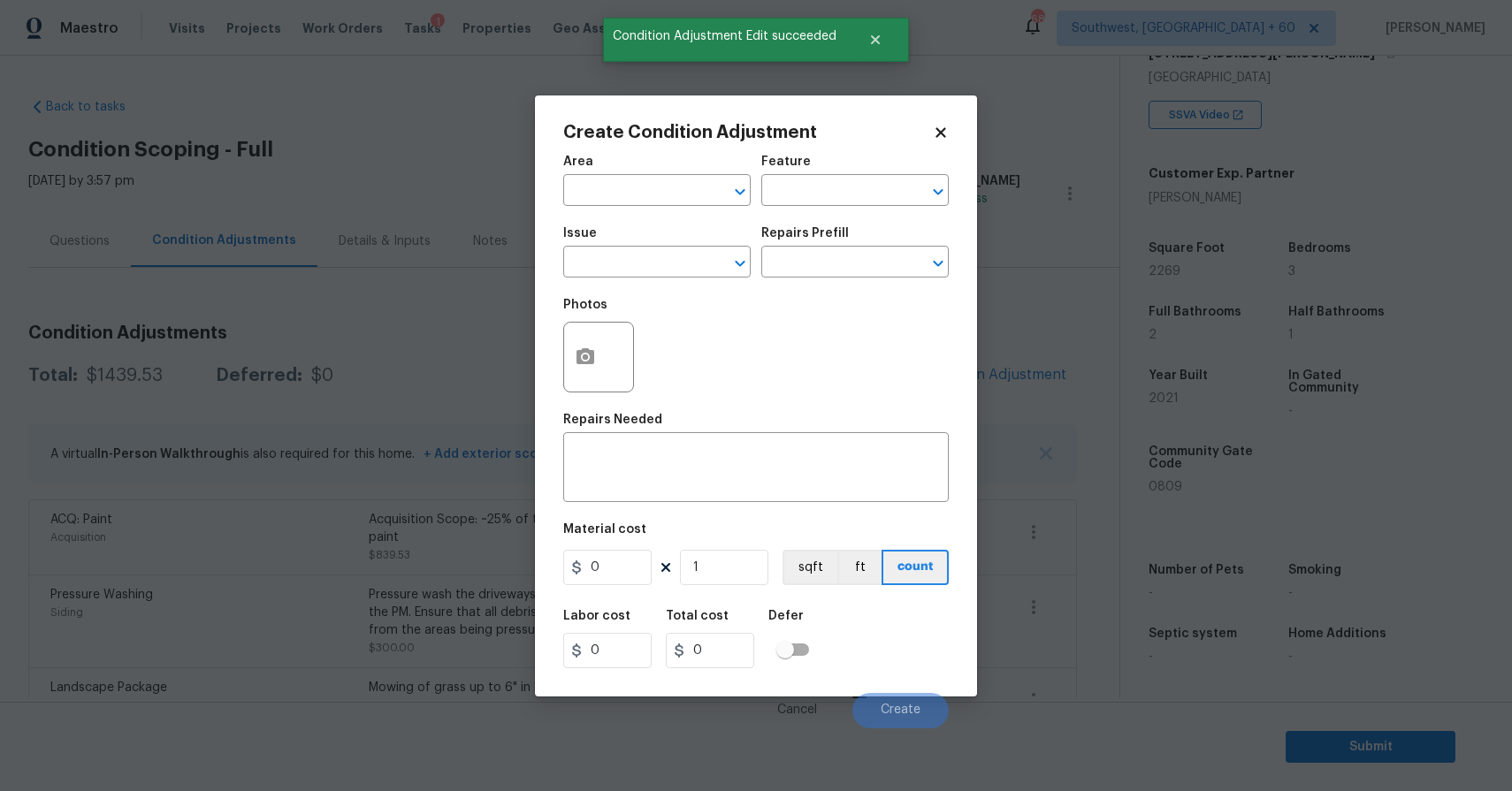
click at [994, 373] on body "Maestro Visits Projects Work Orders Tasks 1 Properties Geo Assignments 680 Sout…" at bounding box center [756, 395] width 1512 height 791
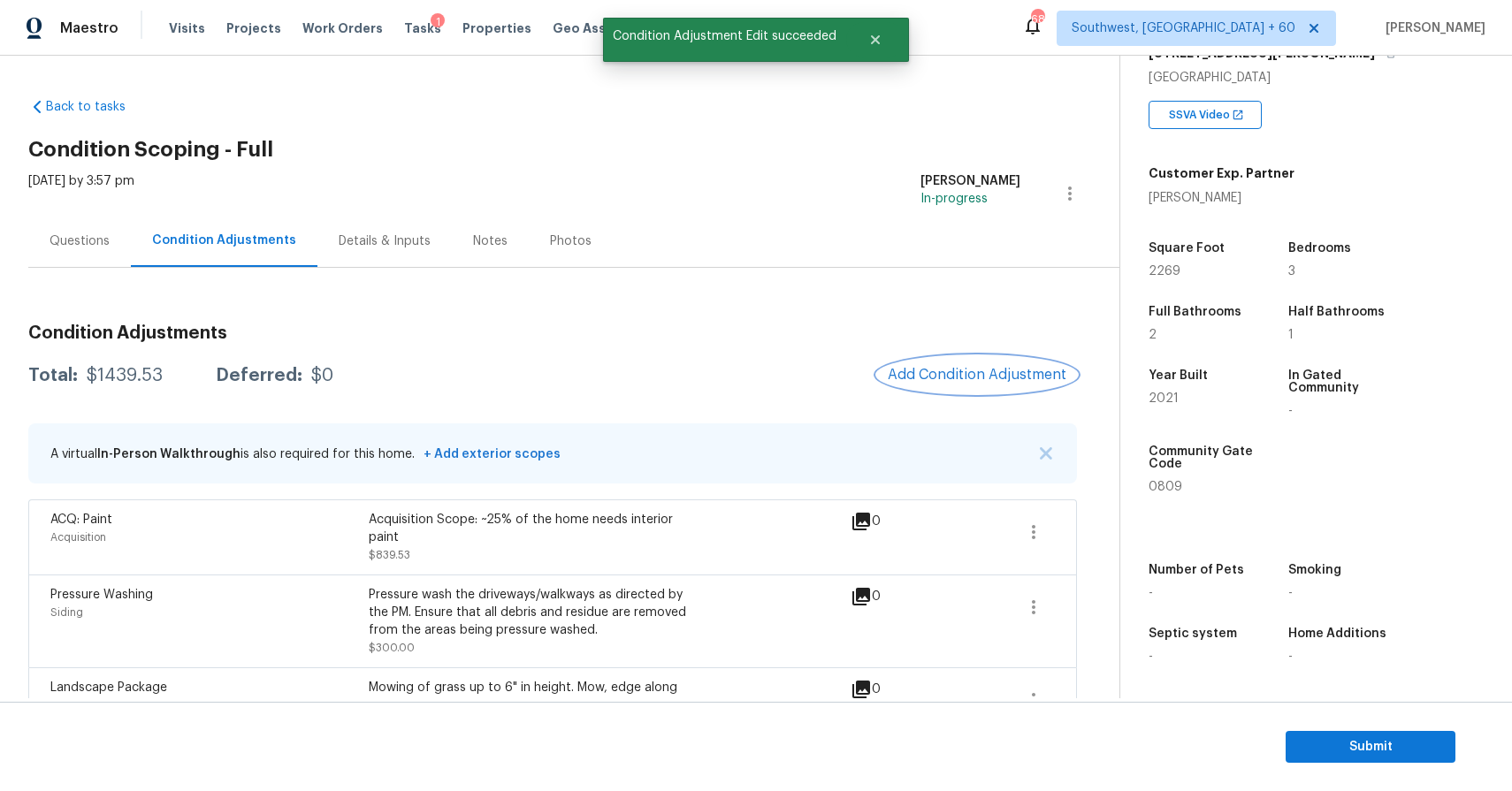
click at [1010, 381] on span "Add Condition Adjustment" at bounding box center [978, 374] width 179 height 16
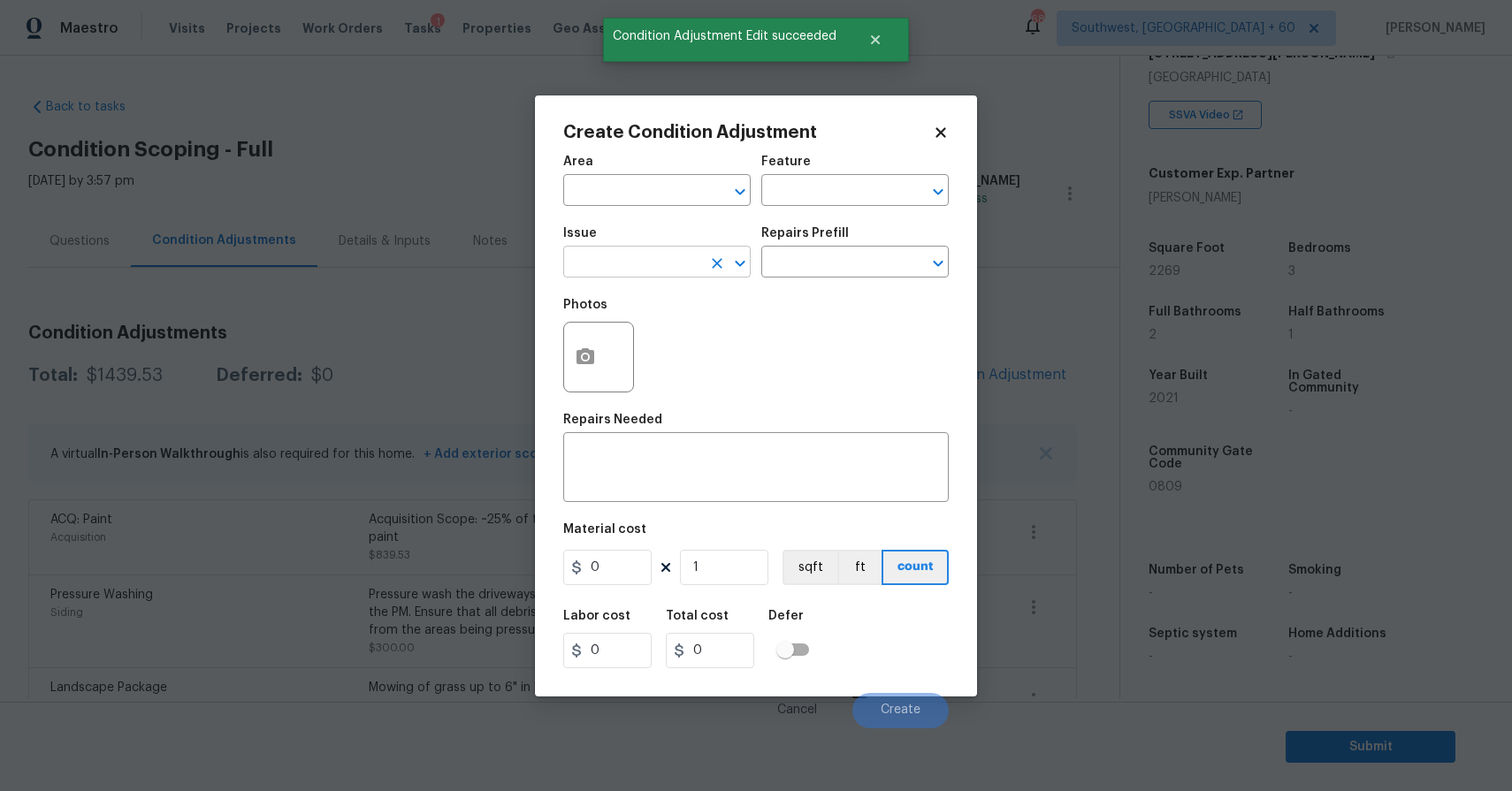
click at [661, 267] on input "text" at bounding box center [632, 263] width 138 height 27
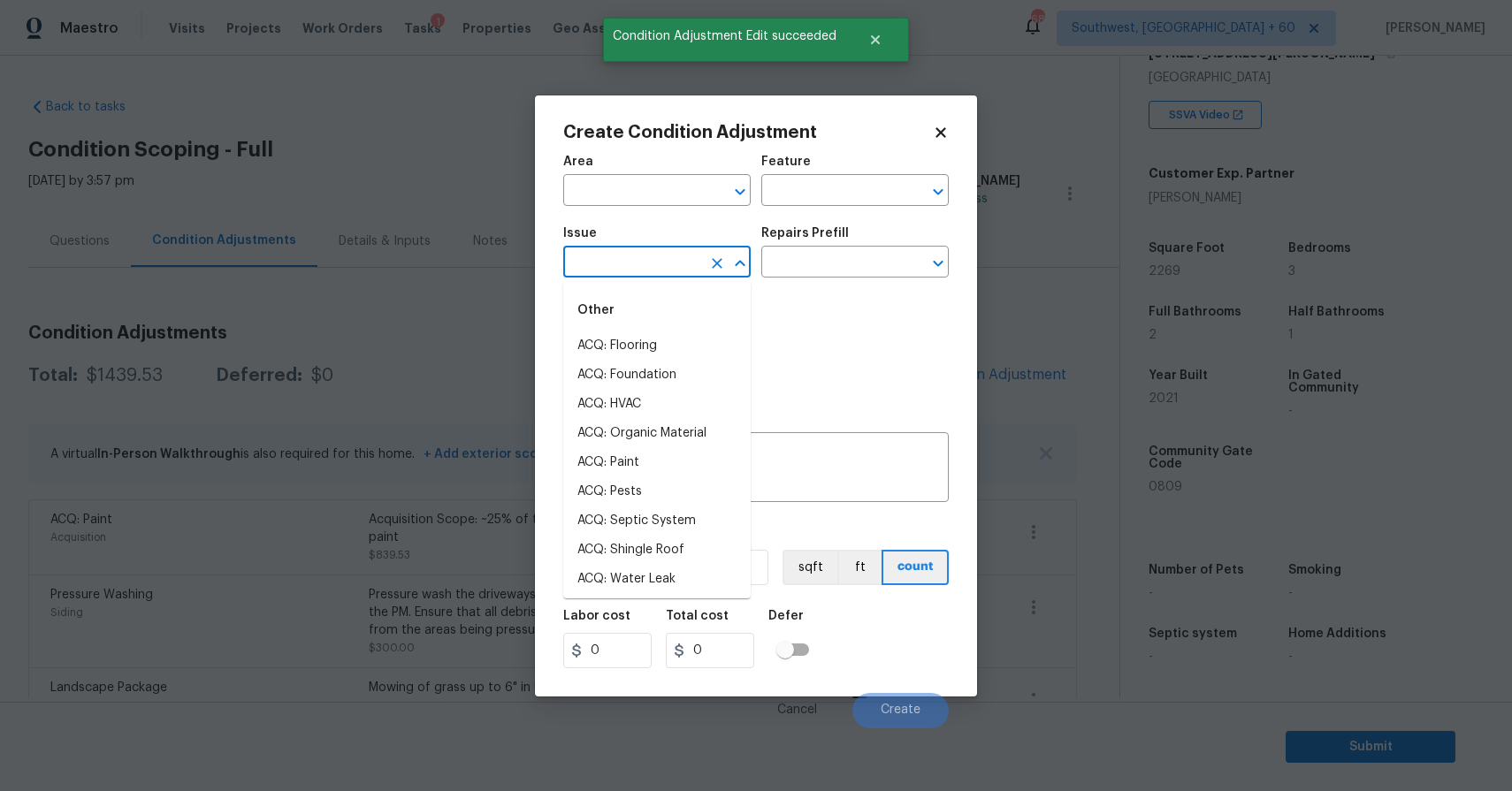
click at [661, 267] on input "text" at bounding box center [632, 263] width 138 height 27
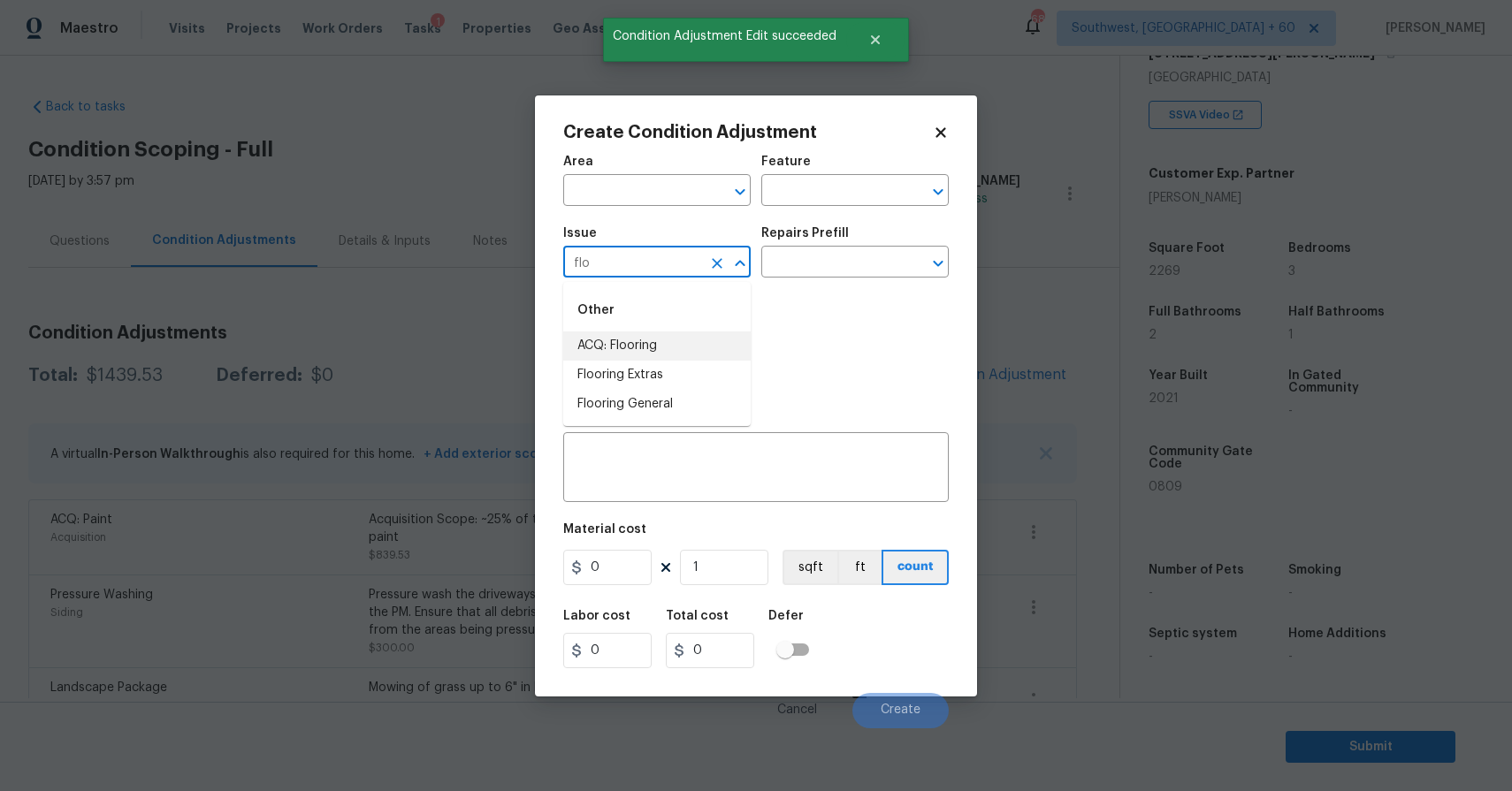
click at [660, 343] on li "ACQ: Flooring" at bounding box center [657, 346] width 187 height 29
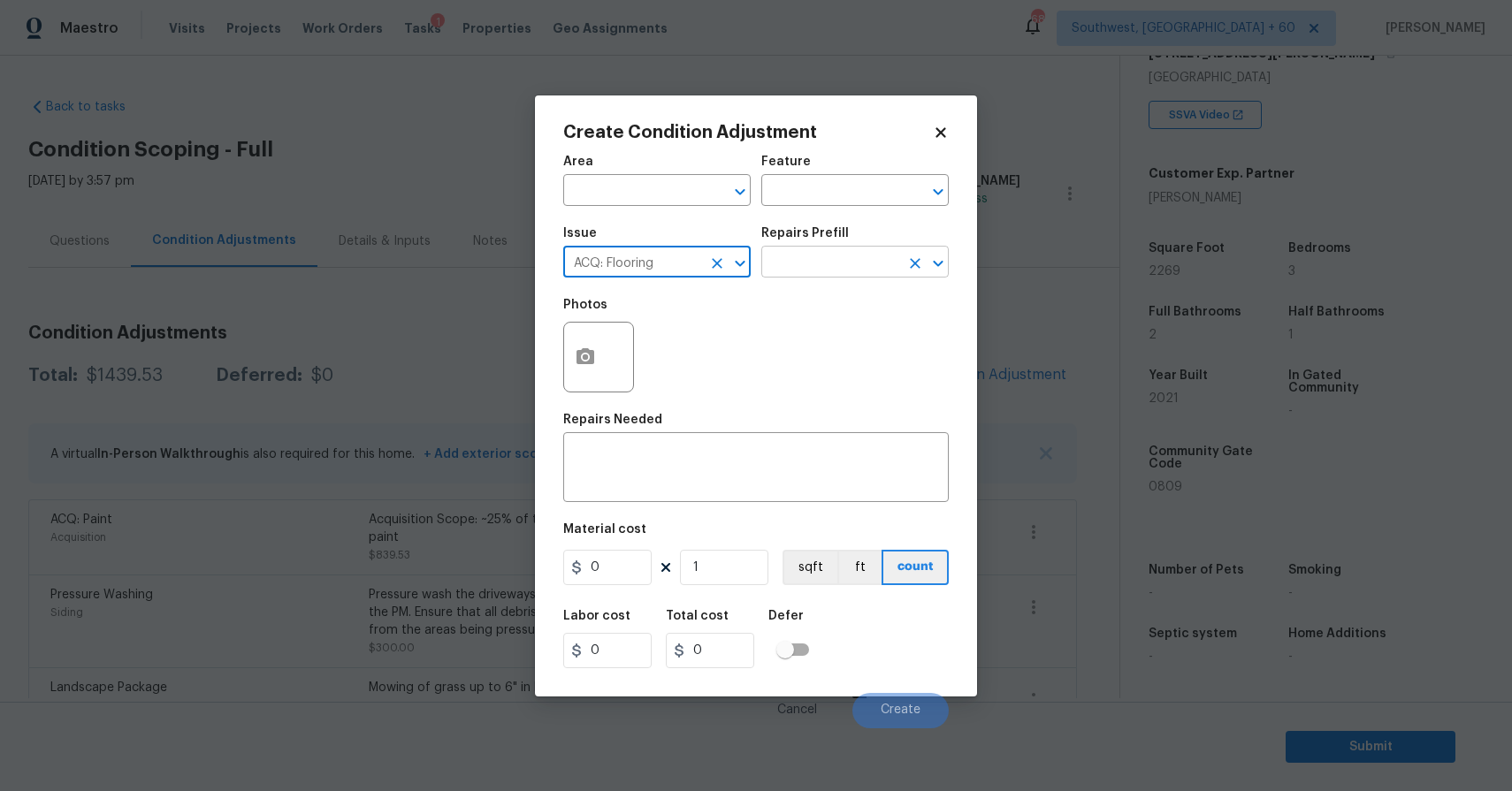
type input "ACQ: Flooring"
click at [789, 269] on input "text" at bounding box center [830, 263] width 138 height 27
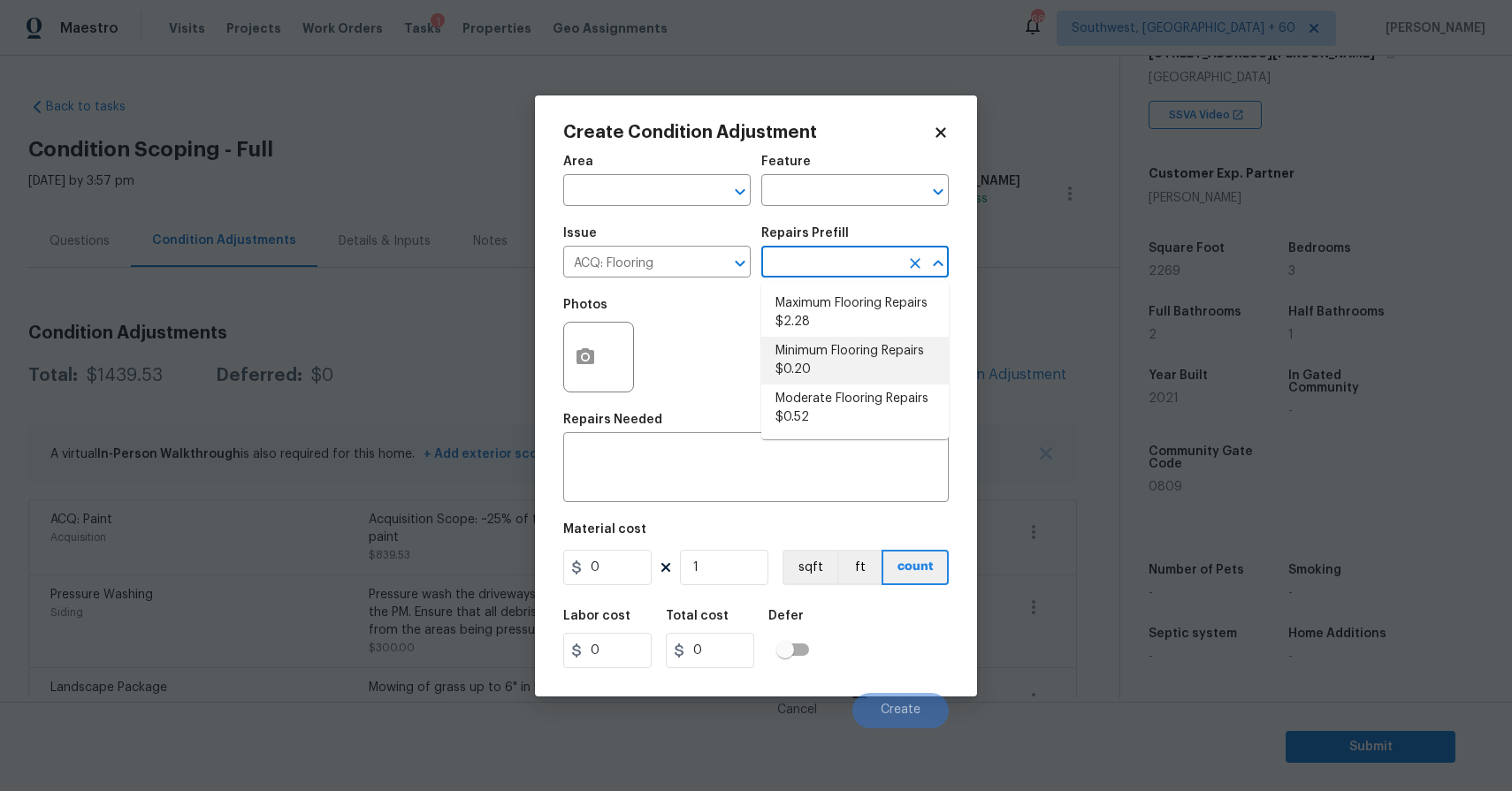
click at [917, 350] on li "Minimum Flooring Repairs $0.20" at bounding box center [854, 360] width 187 height 48
type input "Acquisition"
type textarea "Acquisition Scope: Minimum flooring repairs"
type input "0.2"
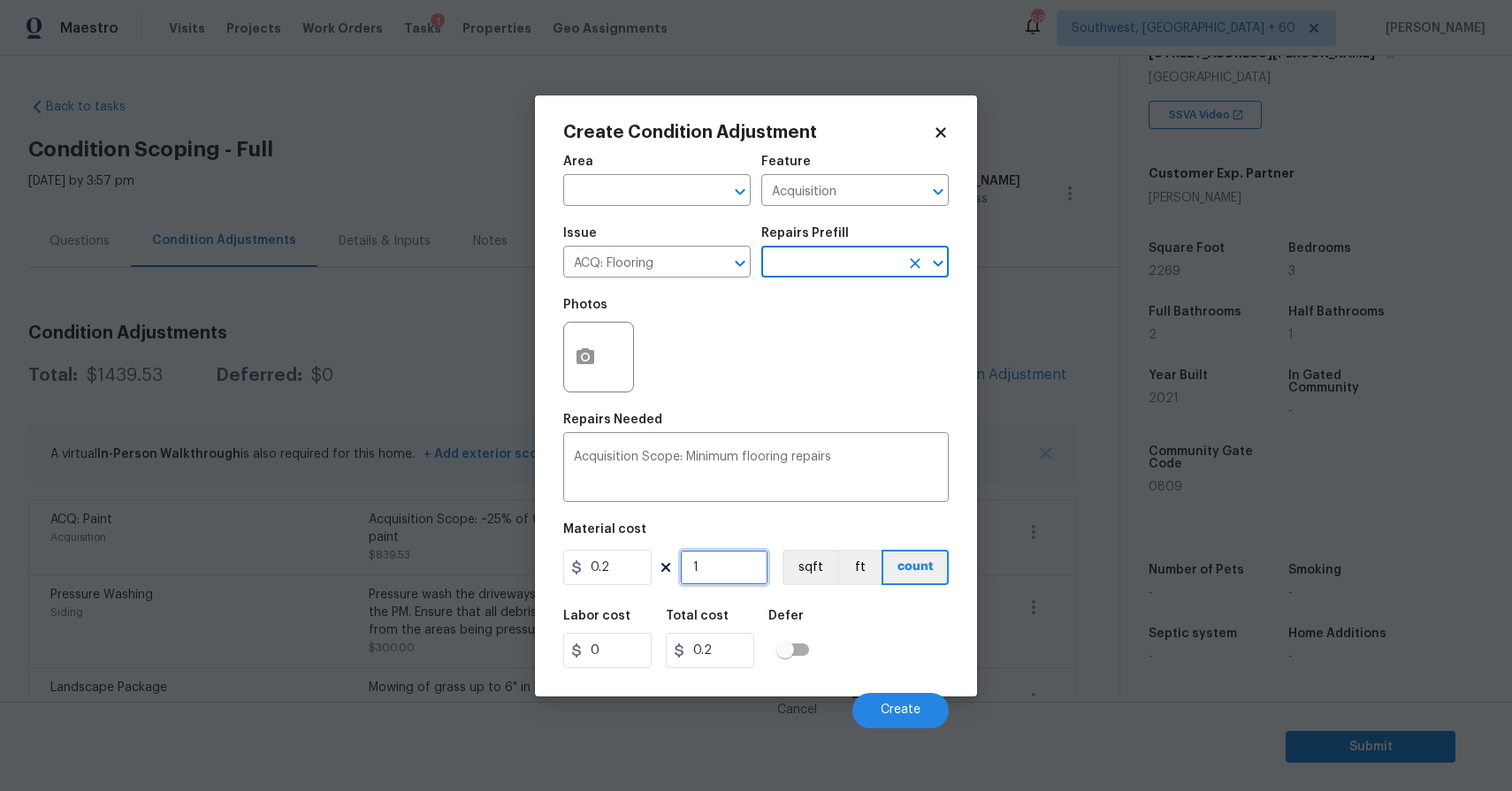
click at [719, 582] on input "1" at bounding box center [724, 568] width 88 height 36
type input "2"
type input "0.4"
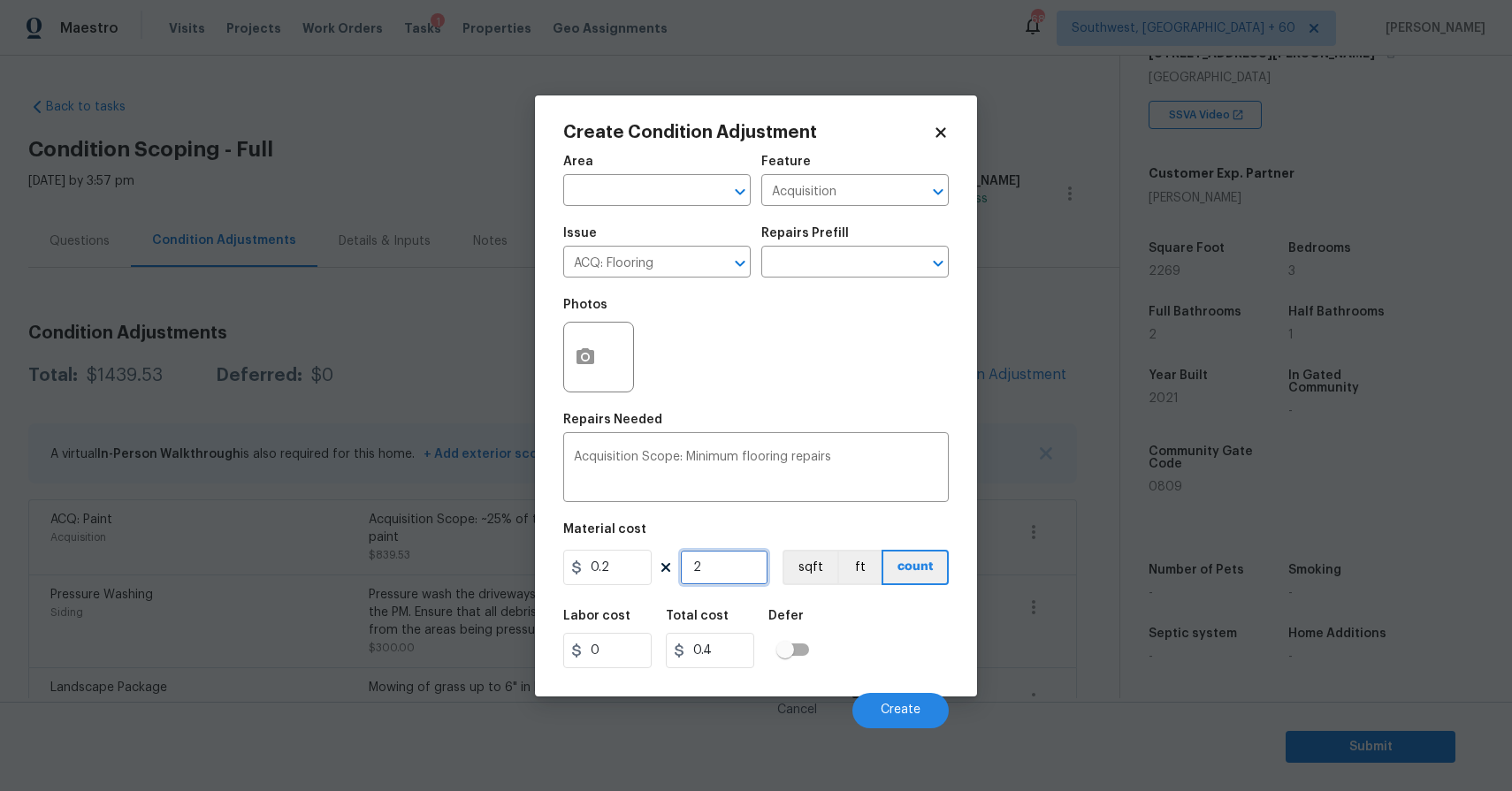
type input "22"
type input "4.4"
type input "226"
type input "45.2"
type input "2269"
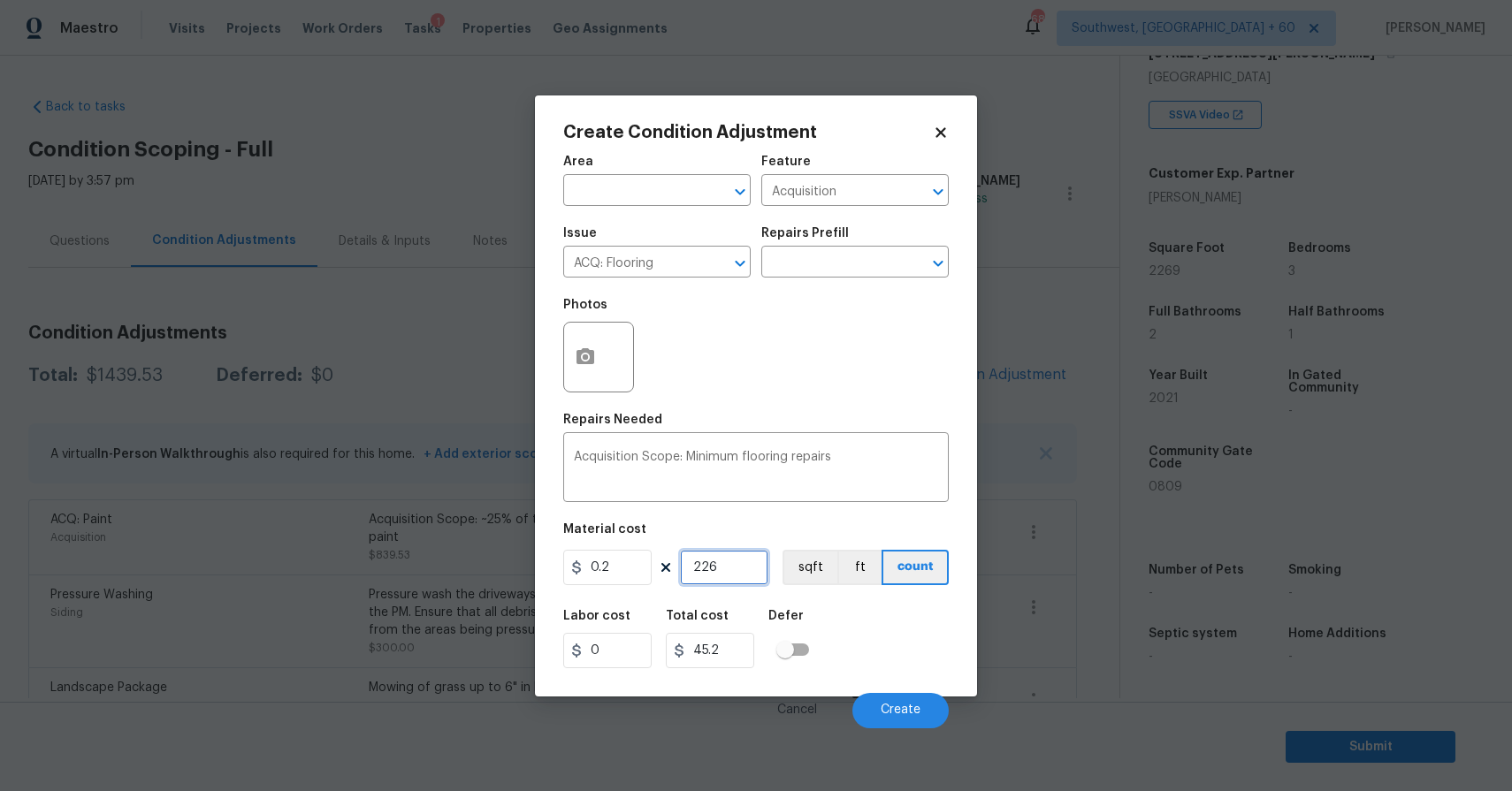
type input "453.8"
type input "2269"
click at [914, 713] on span "Create" at bounding box center [900, 710] width 40 height 13
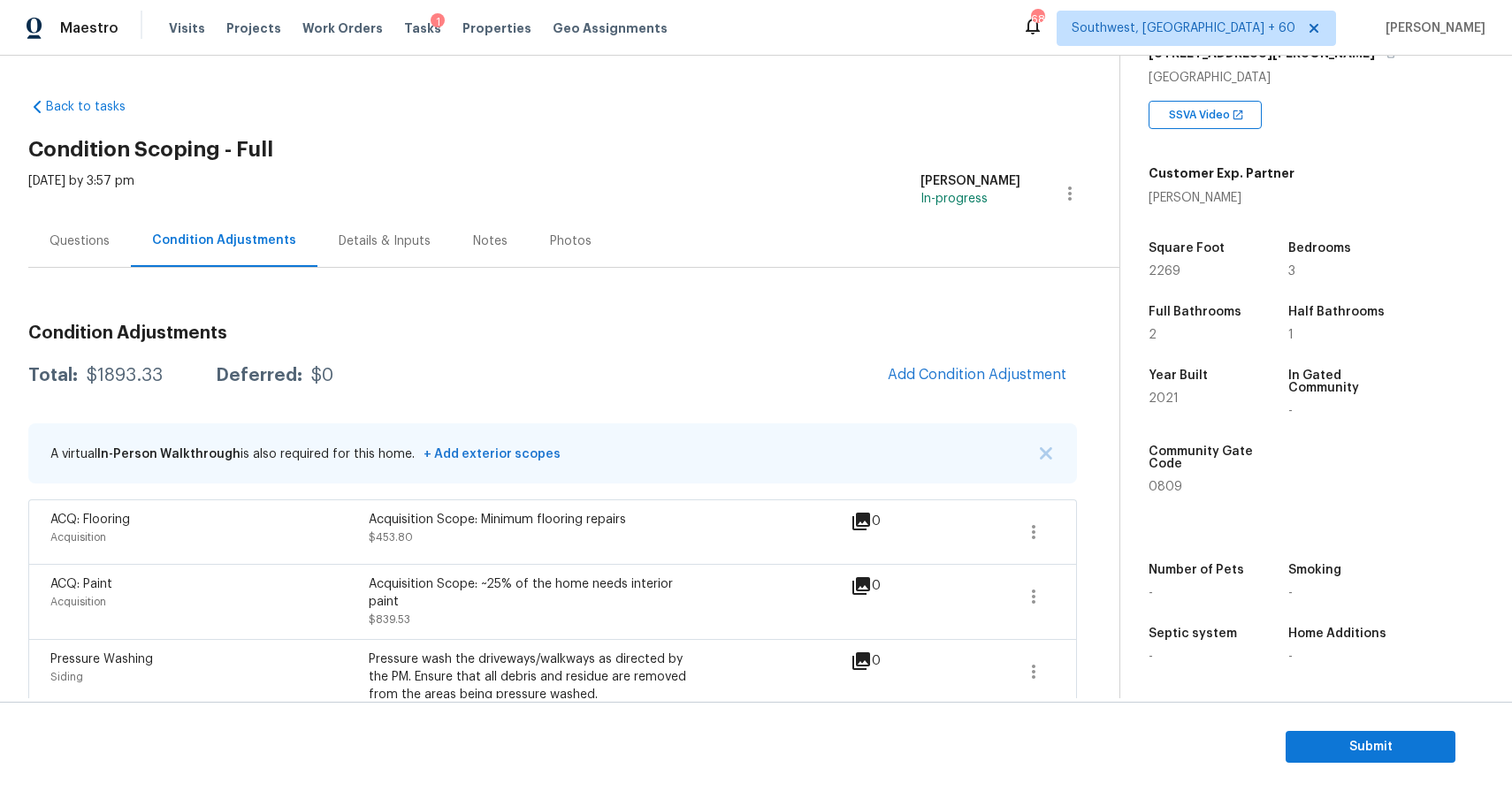
click at [94, 245] on div "Questions" at bounding box center [80, 241] width 60 height 18
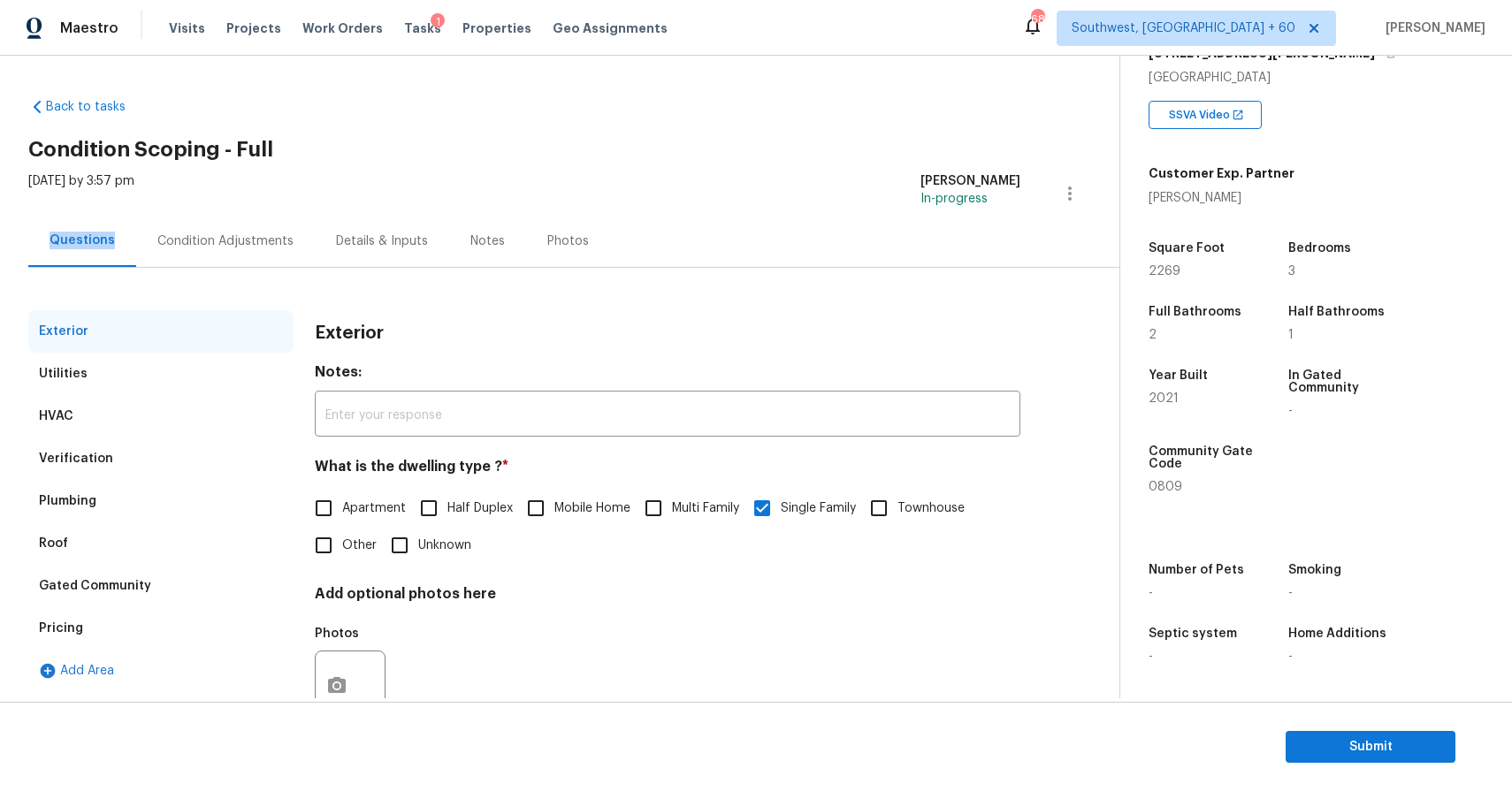
click at [94, 245] on div "Questions" at bounding box center [83, 240] width 66 height 18
click at [116, 419] on div "HVAC" at bounding box center [161, 416] width 265 height 42
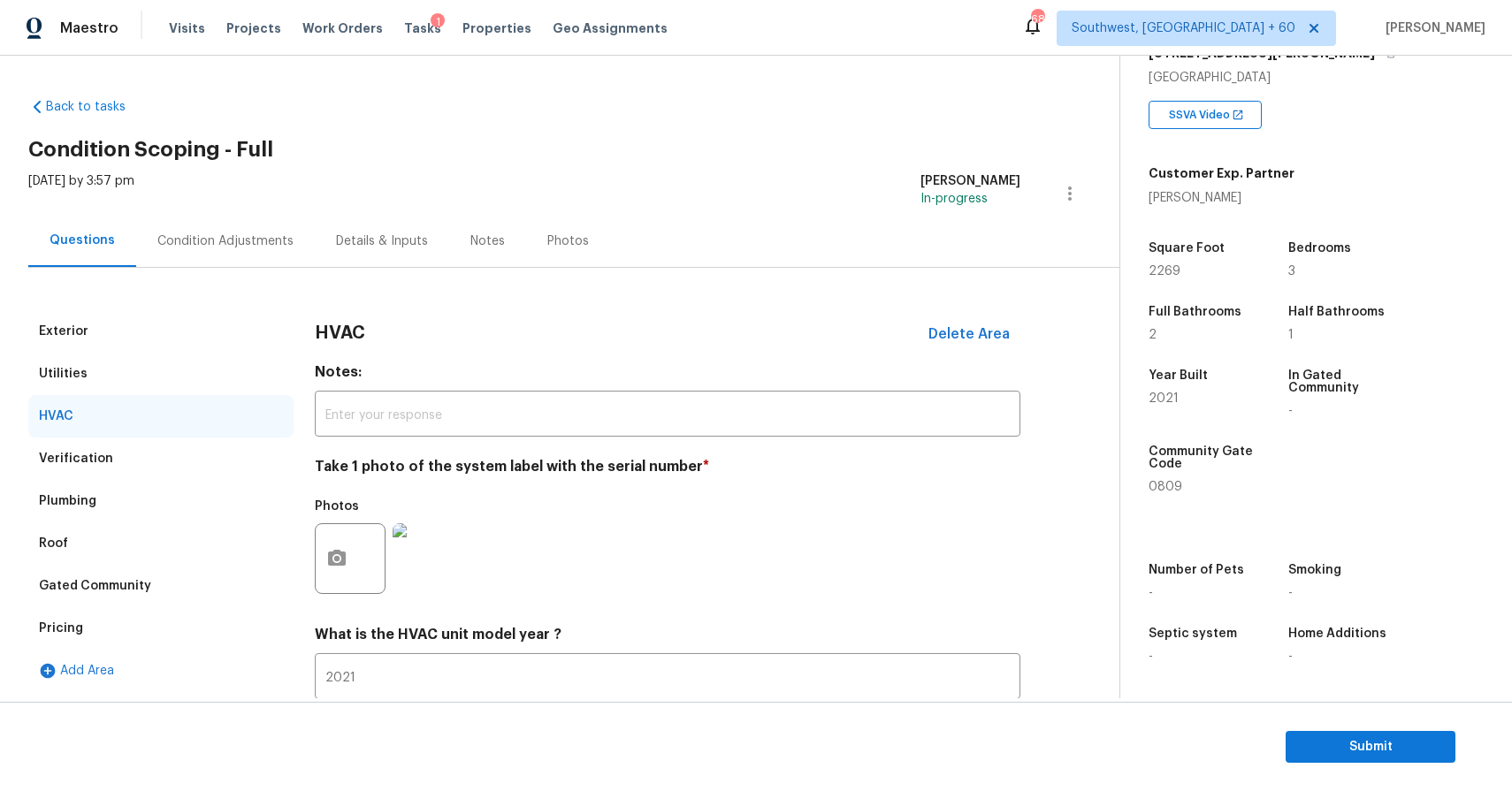
click at [422, 552] on img at bounding box center [427, 558] width 71 height 71
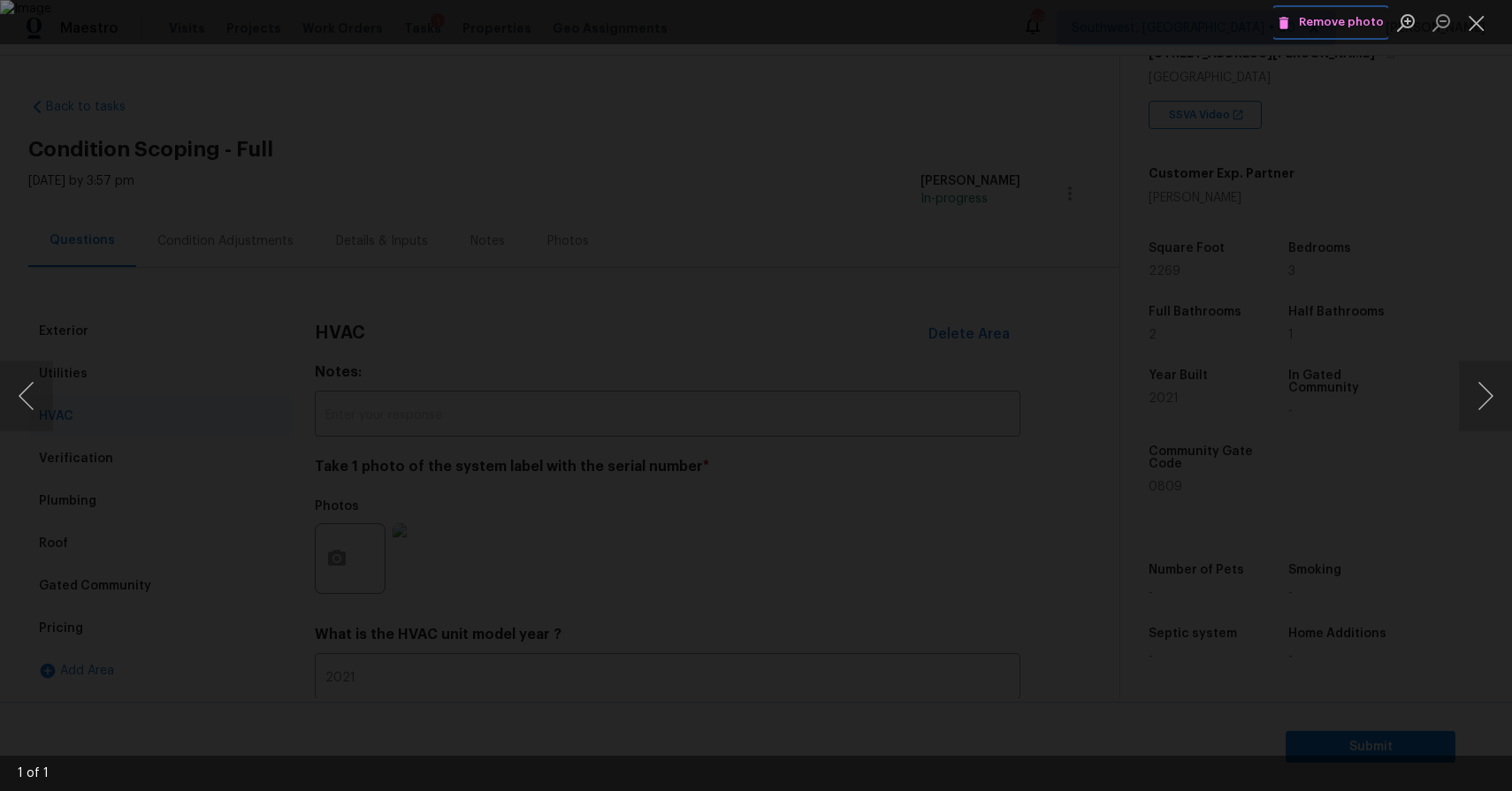
click at [1316, 23] on span "Remove photo" at bounding box center [1330, 23] width 106 height 21
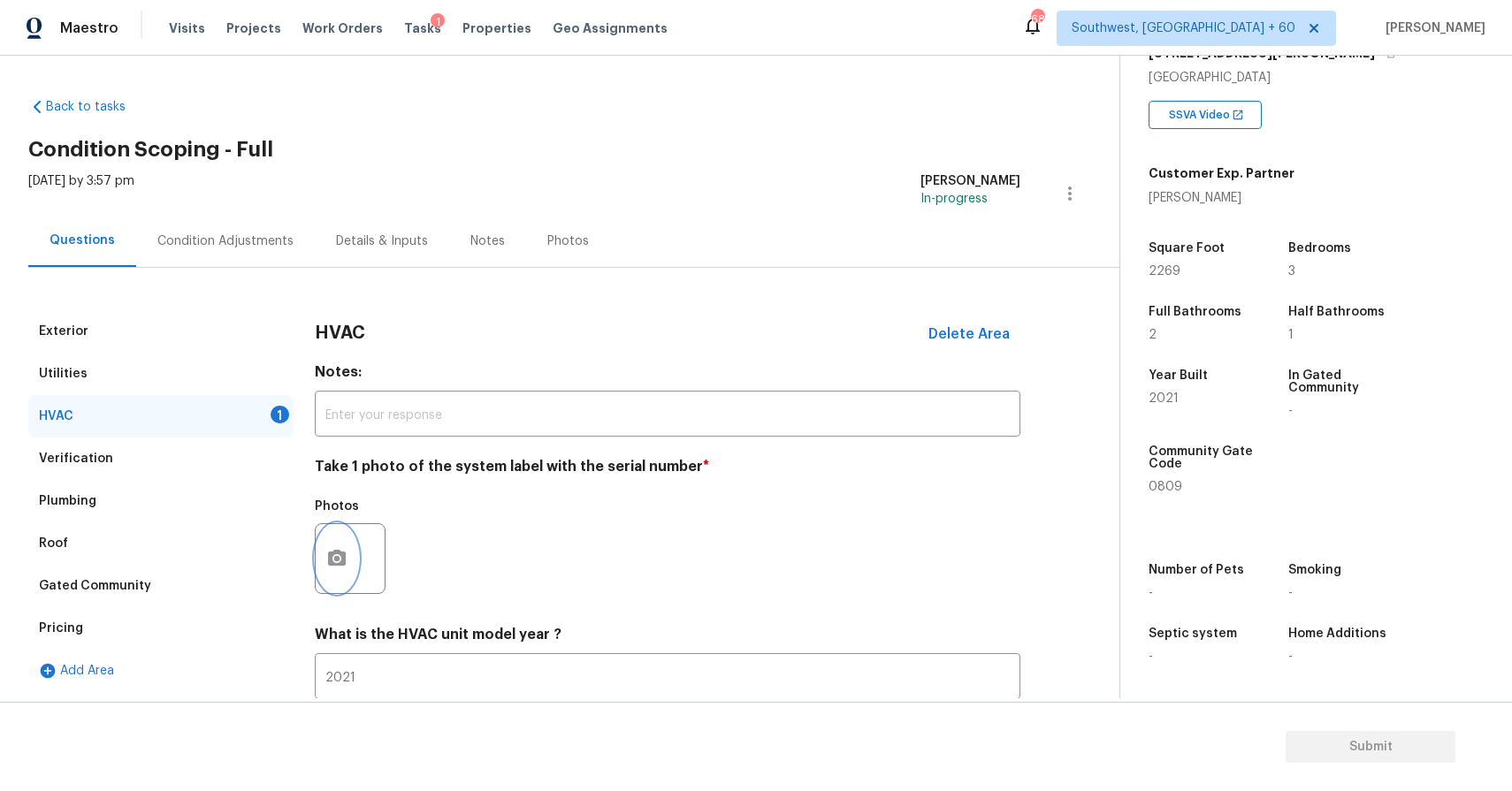
click at [352, 568] on button "button" at bounding box center [337, 558] width 42 height 69
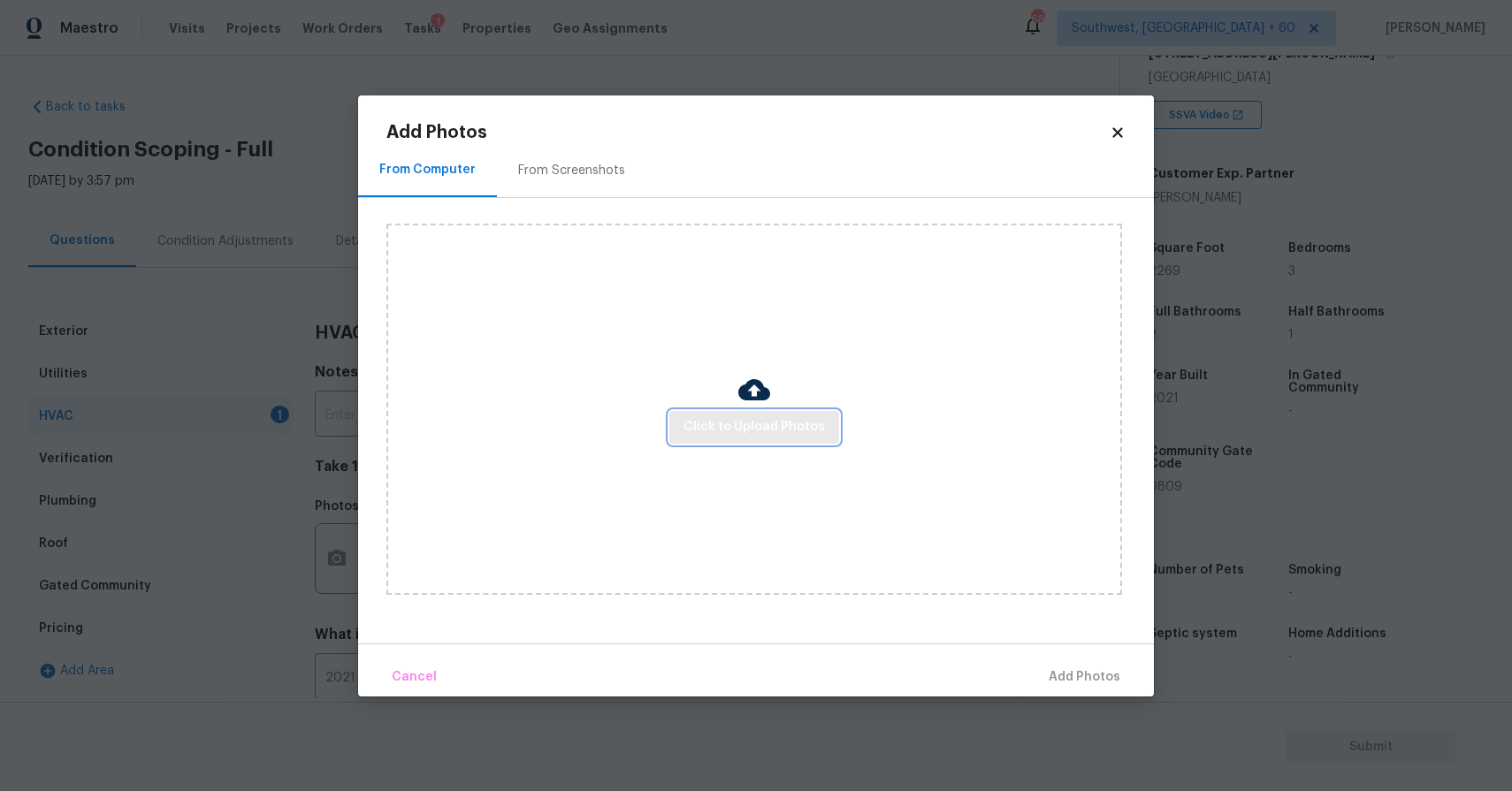
click at [811, 432] on span "Click to Upload Photos" at bounding box center [755, 428] width 141 height 23
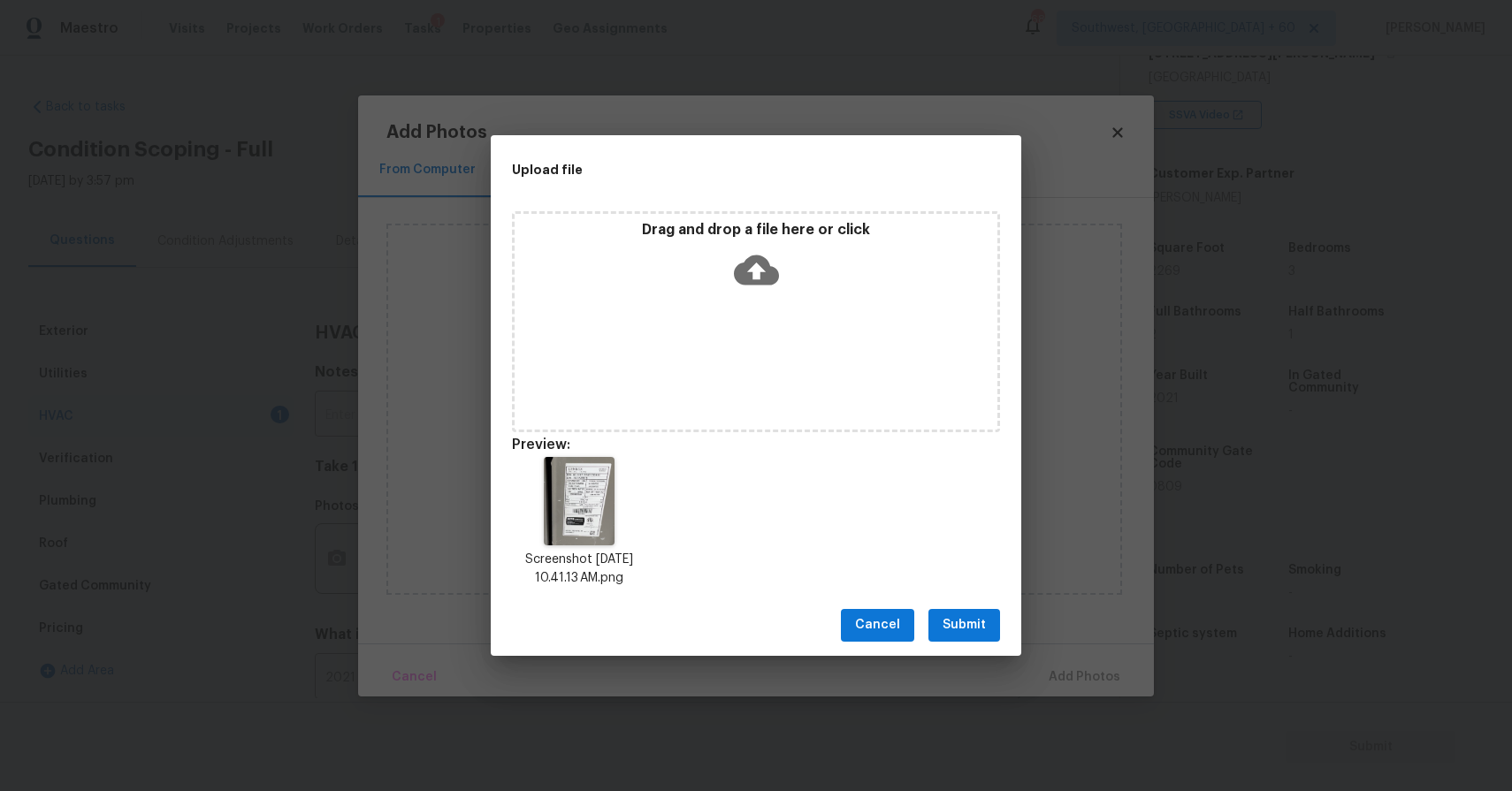
click at [976, 614] on span "Submit" at bounding box center [964, 625] width 43 height 23
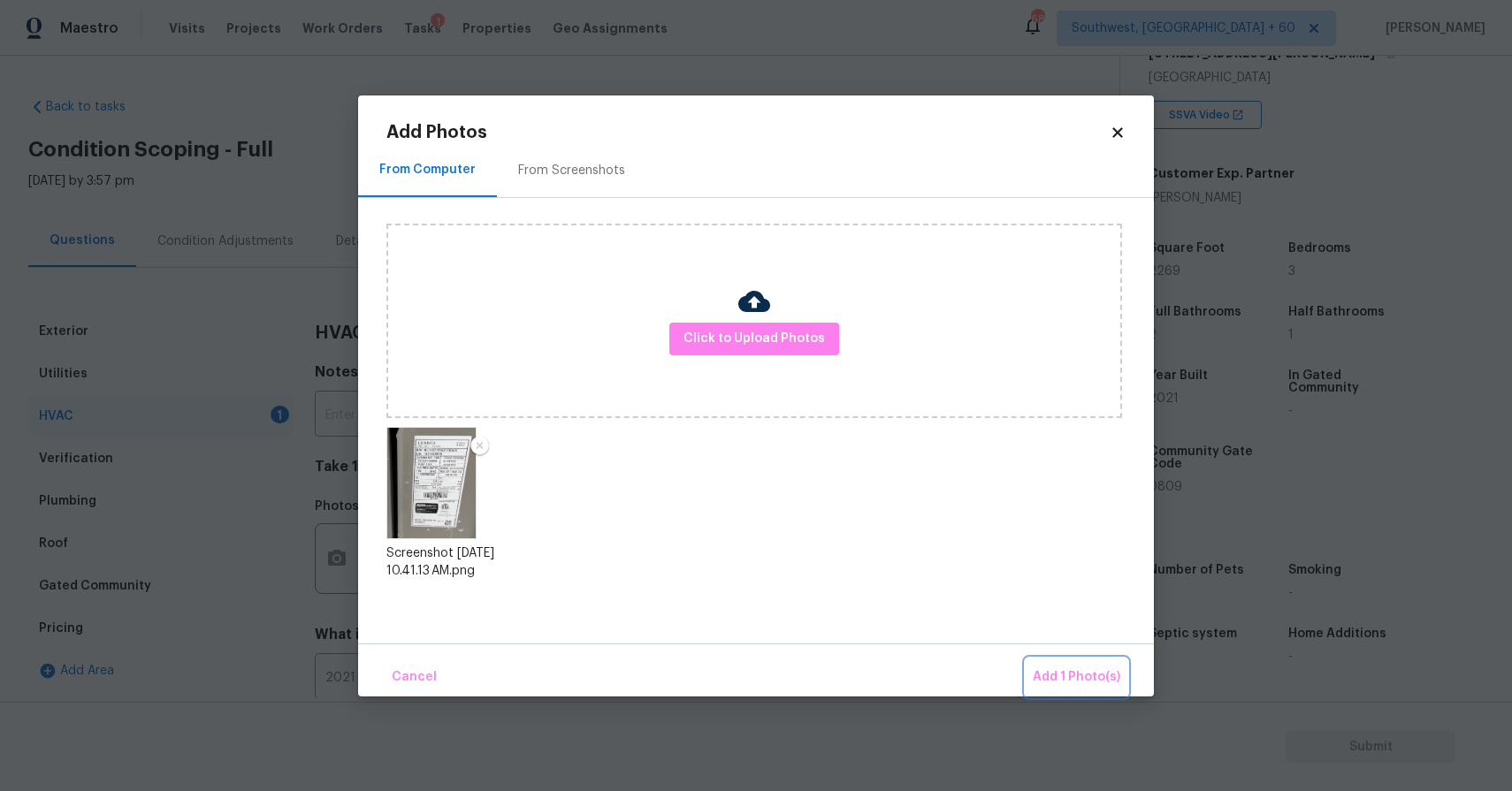
click at [1102, 687] on span "Add 1 Photo(s)" at bounding box center [1076, 678] width 88 height 23
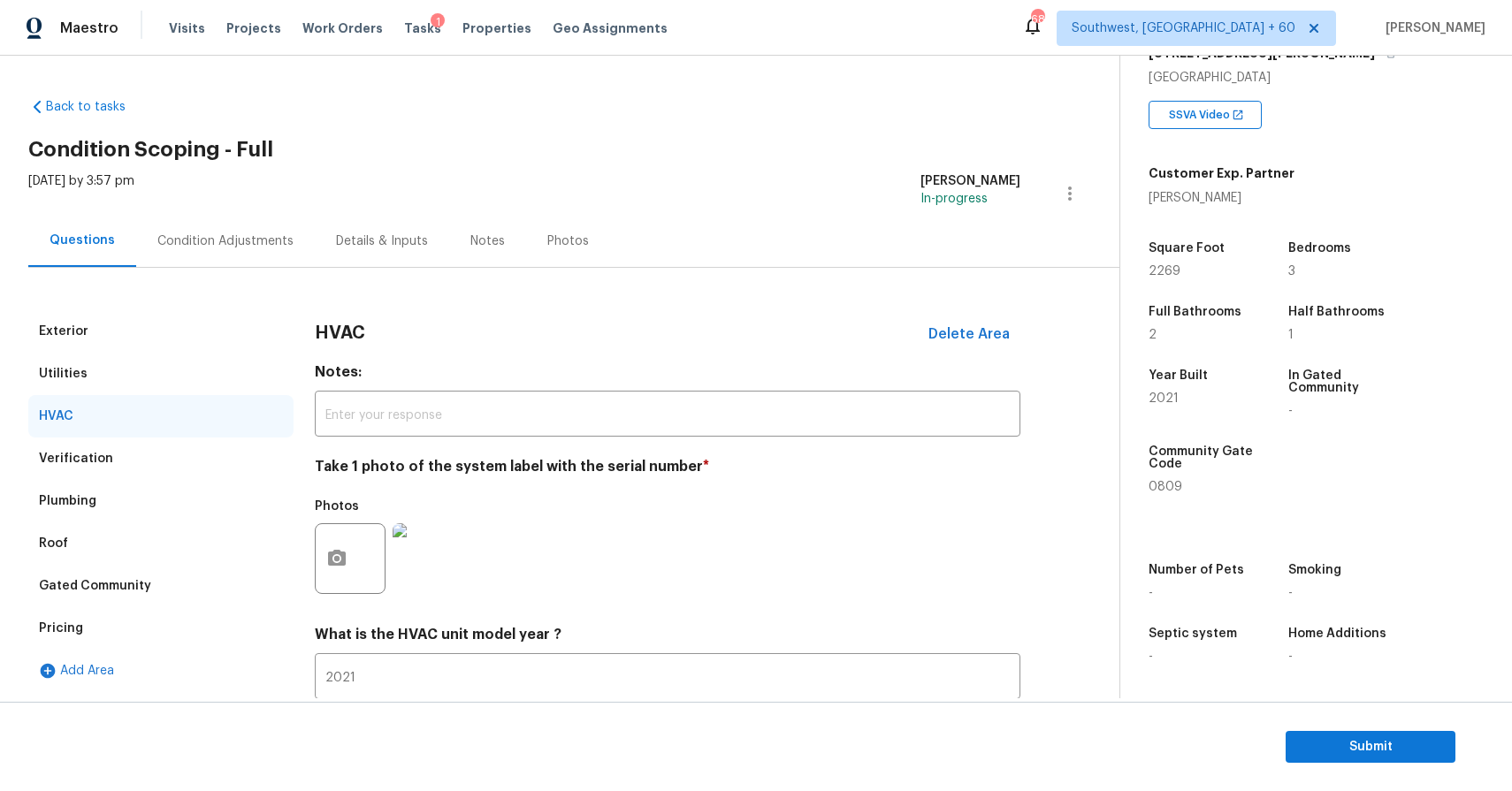
click at [259, 232] on div "Condition Adjustments" at bounding box center [225, 241] width 136 height 18
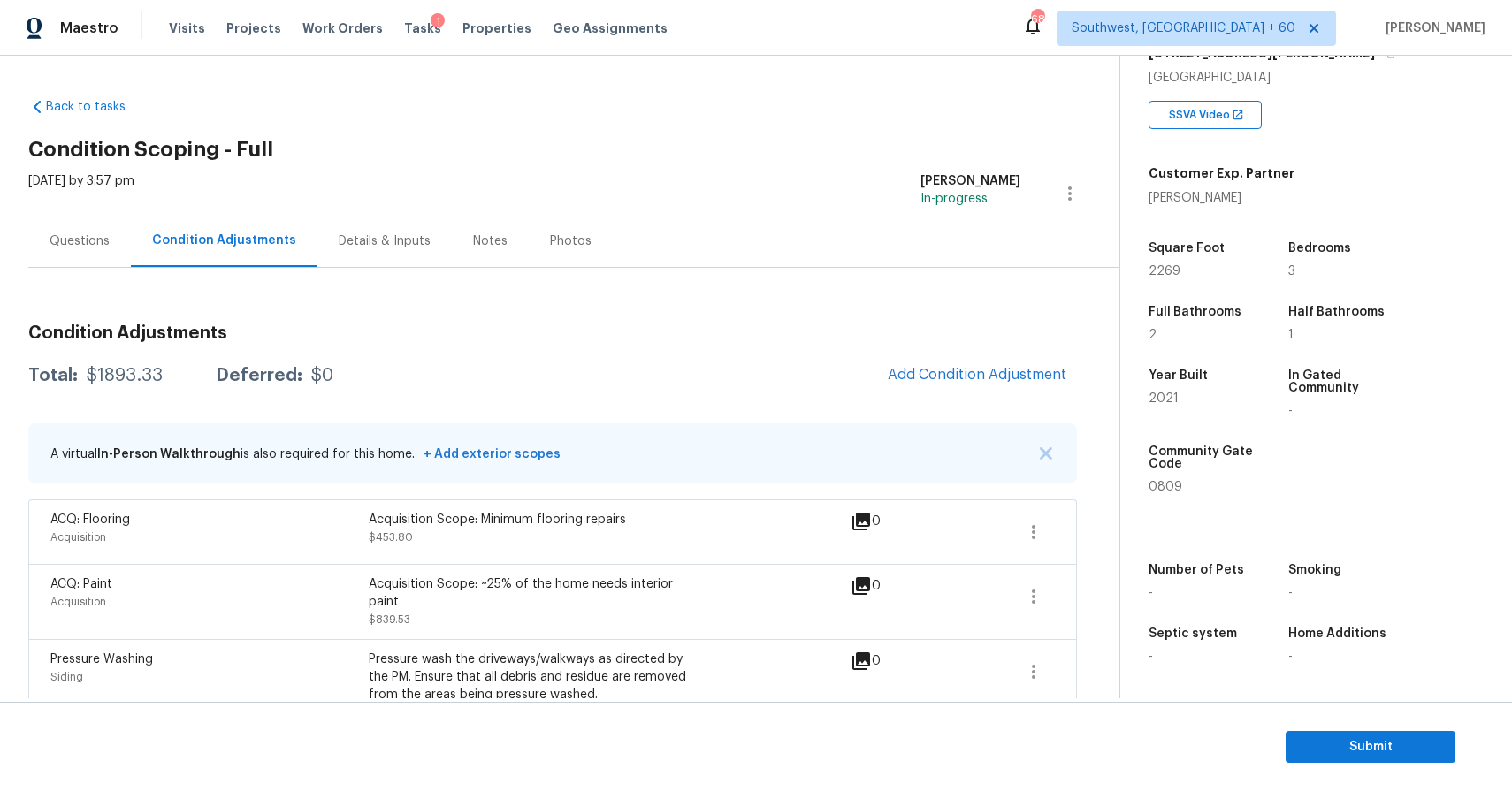
click at [114, 365] on div "Total: $1893.33 Deferred: $0 Add Condition Adjustment" at bounding box center [552, 375] width 1049 height 39
copy div "$1893.33"
click at [100, 232] on div "Questions" at bounding box center [80, 241] width 60 height 18
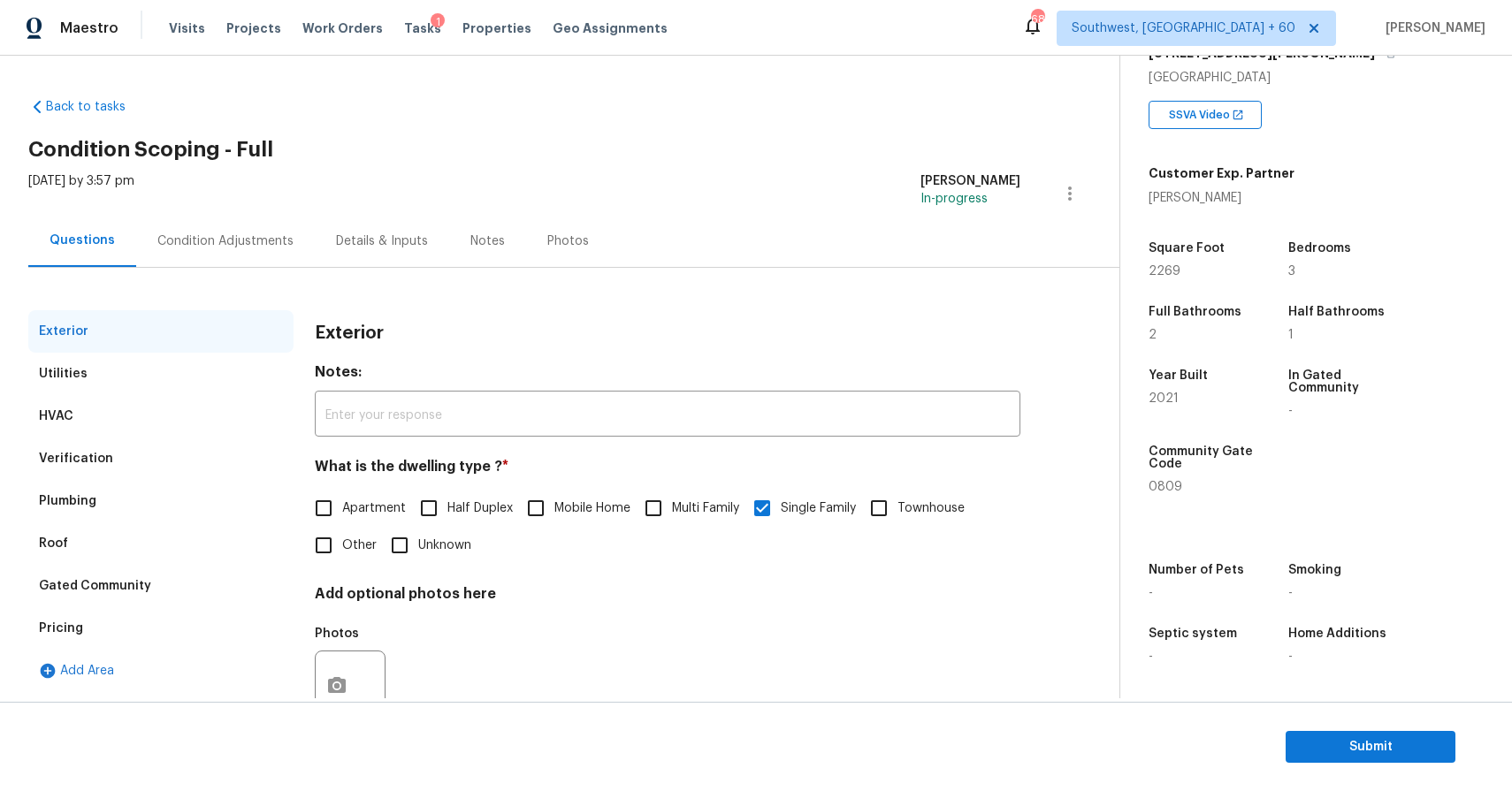
scroll to position [60, 0]
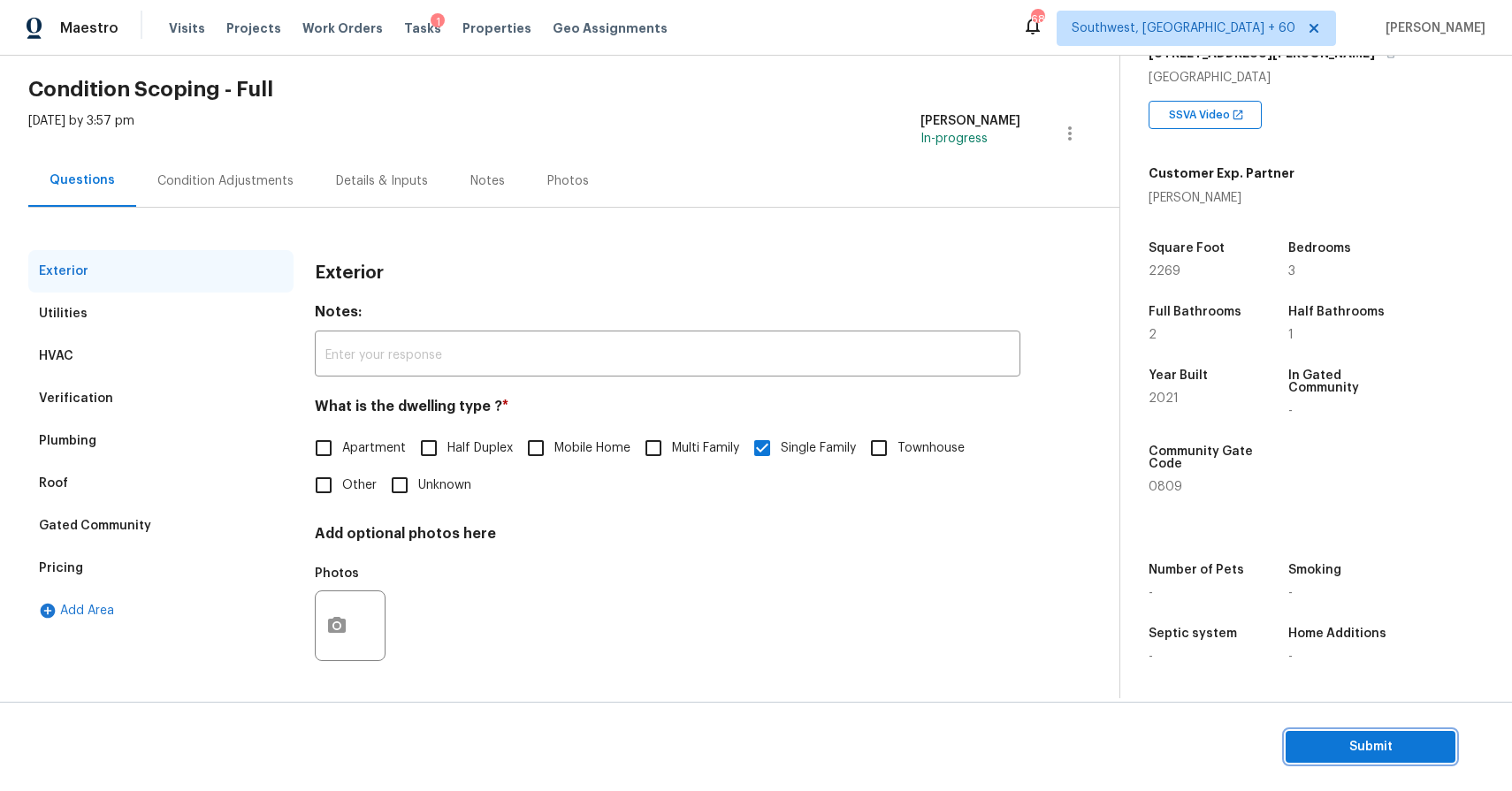
click at [1394, 749] on span "Submit" at bounding box center [1371, 748] width 141 height 23
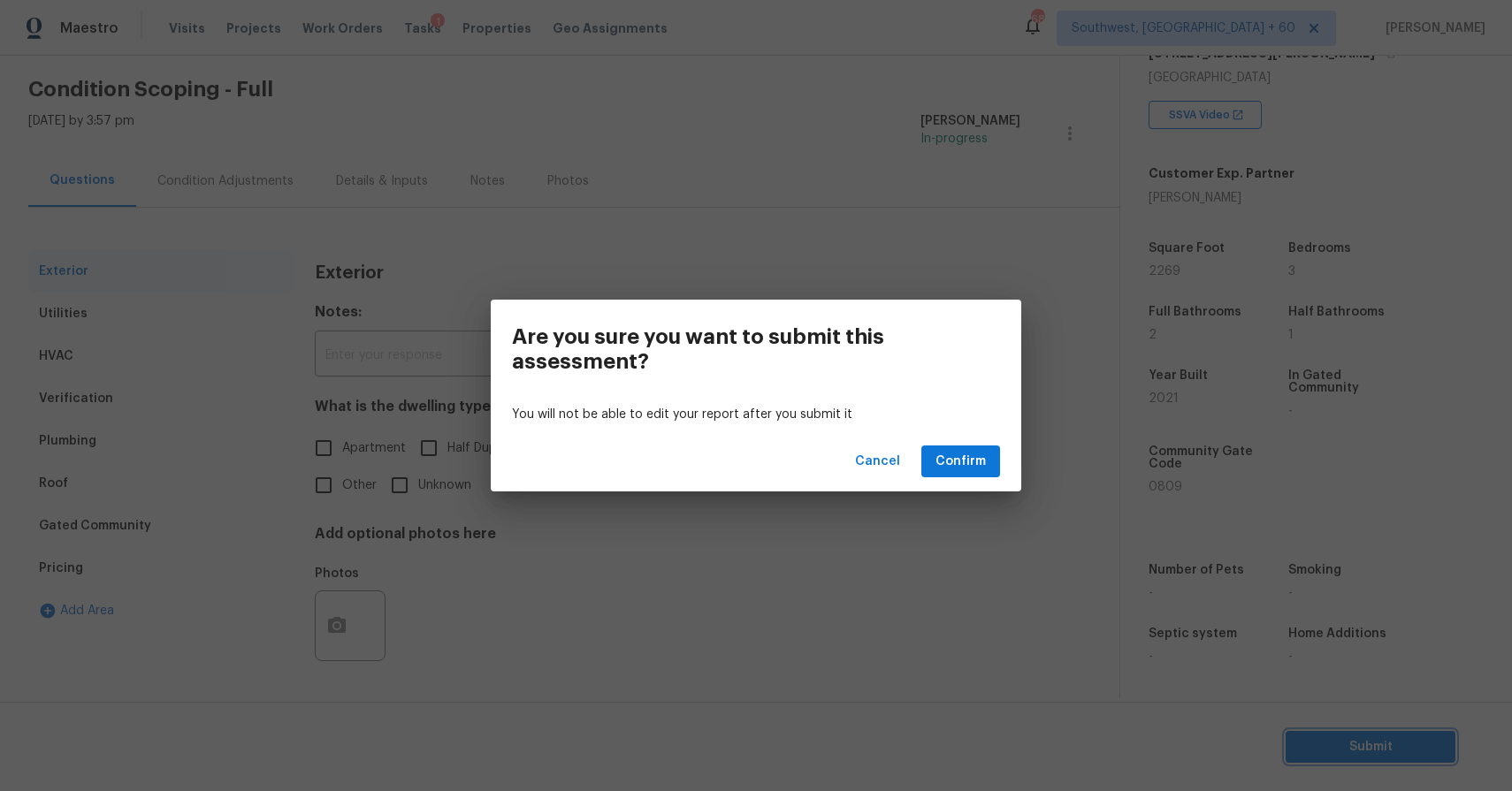
click at [820, 611] on div "Are you sure you want to submit this assessment? You will not be able to edit y…" at bounding box center [756, 395] width 1512 height 791
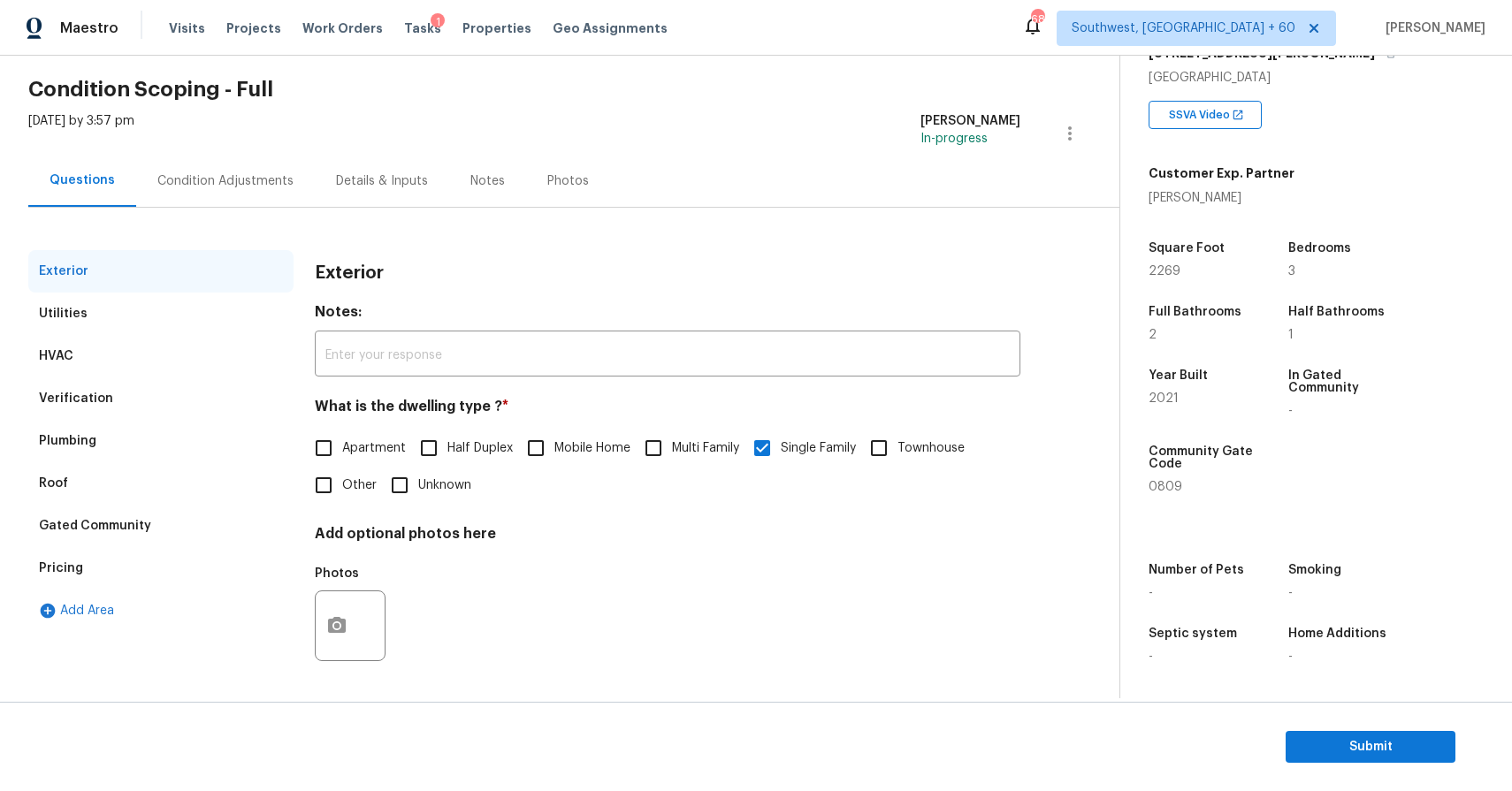
click at [240, 168] on div "Condition Adjustments" at bounding box center [226, 181] width 179 height 52
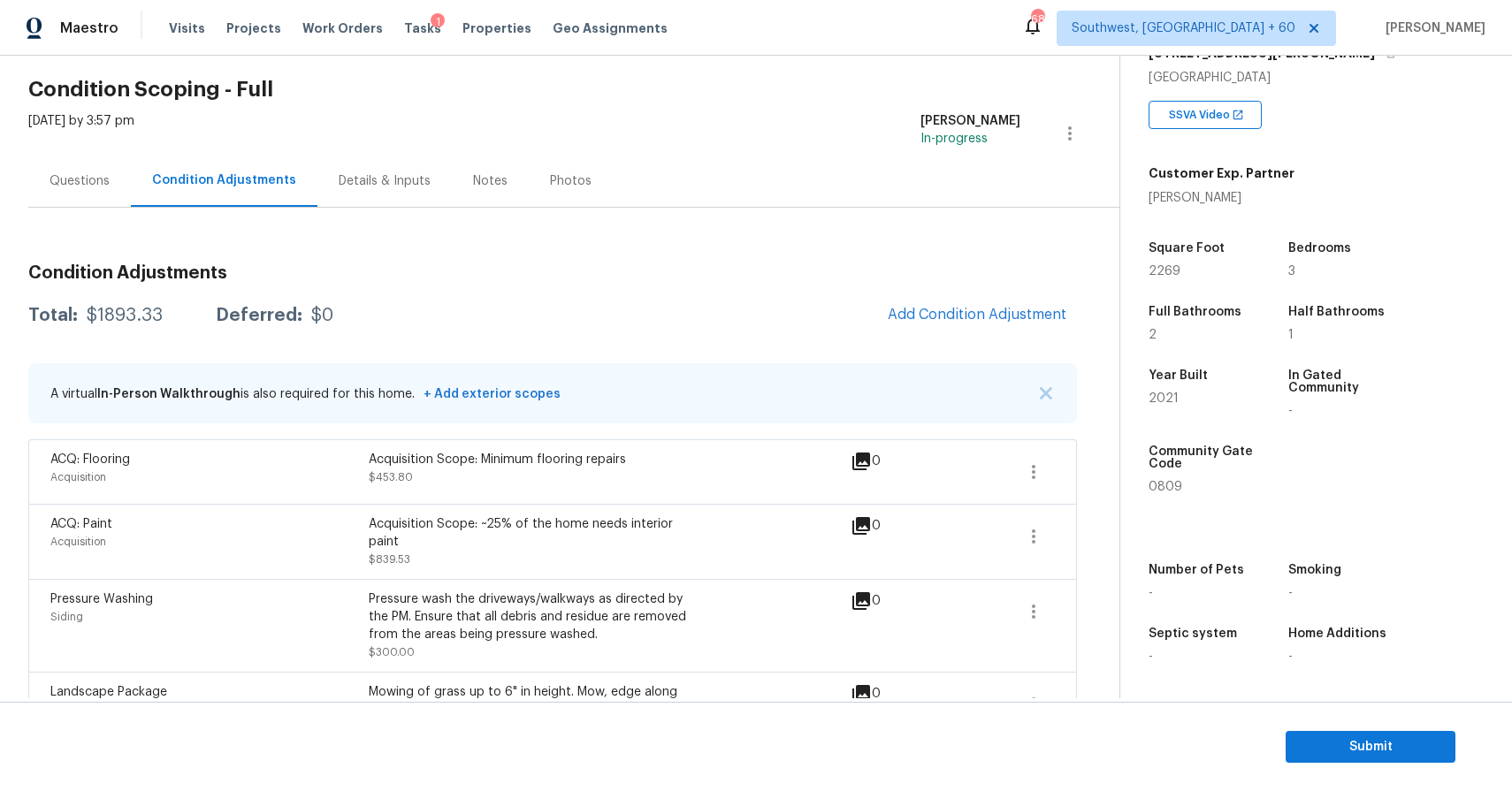
scroll to position [204, 0]
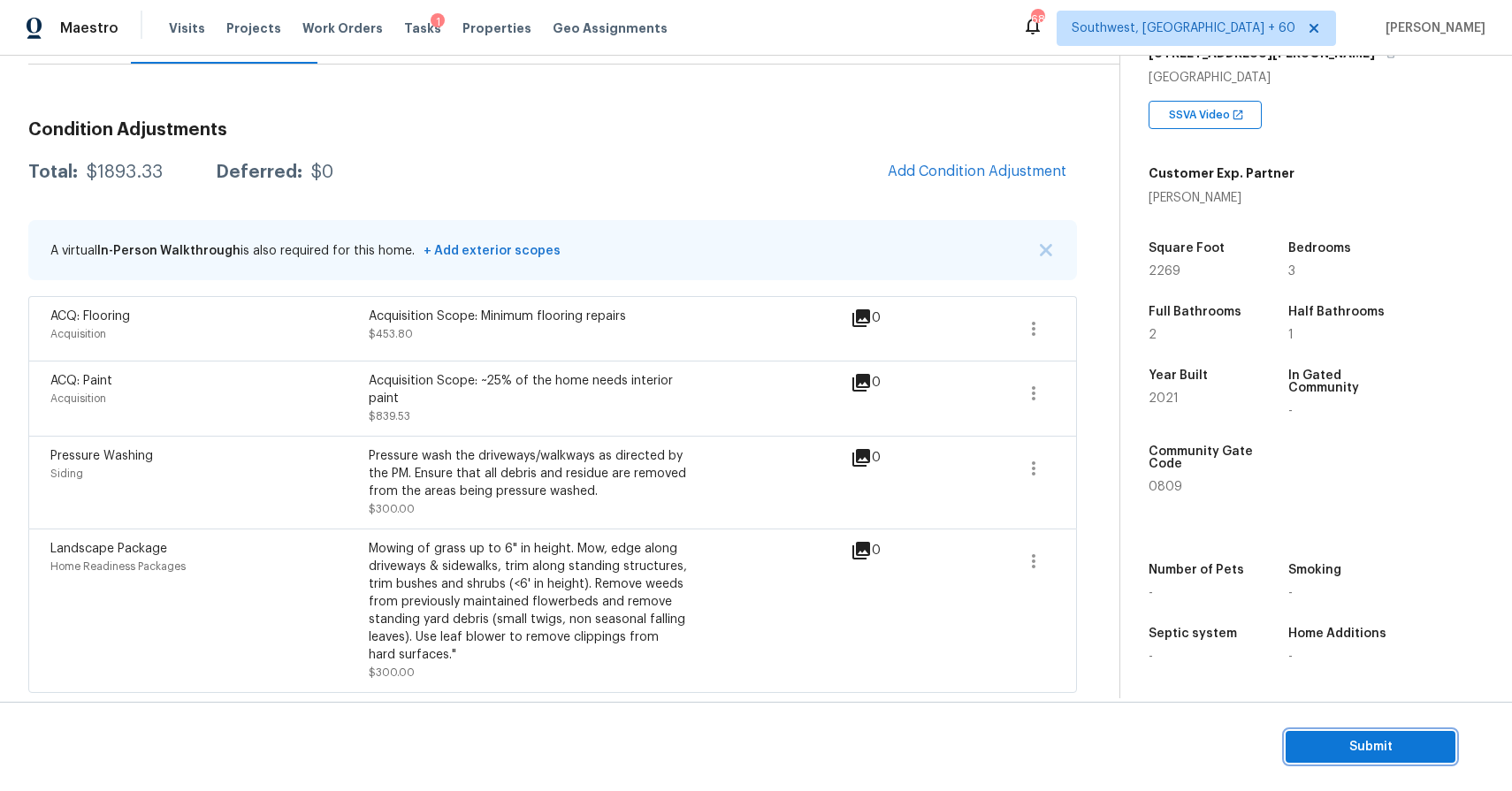
click at [1396, 740] on span "Submit" at bounding box center [1371, 748] width 141 height 23
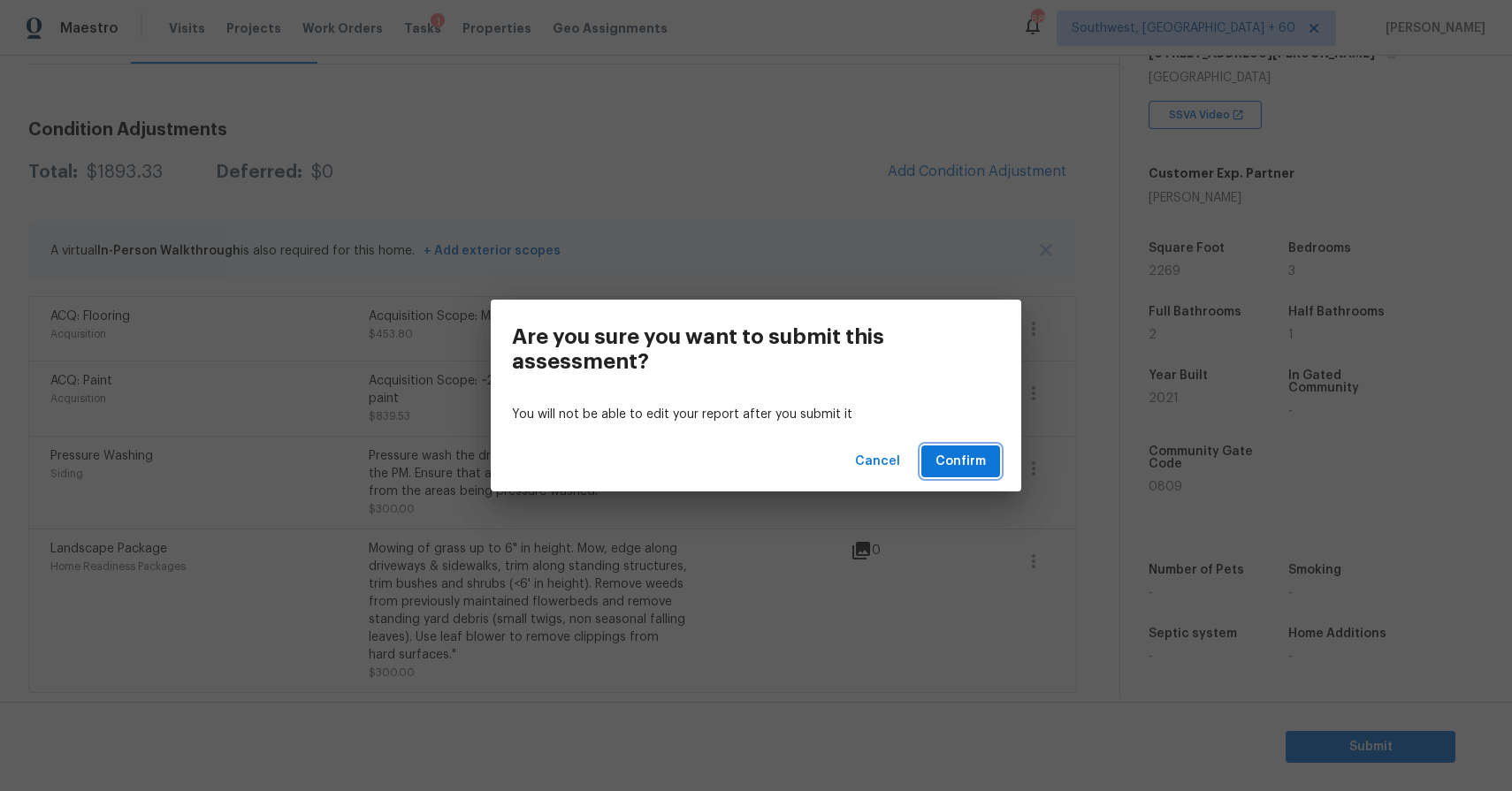
click at [994, 462] on button "Confirm" at bounding box center [961, 462] width 79 height 33
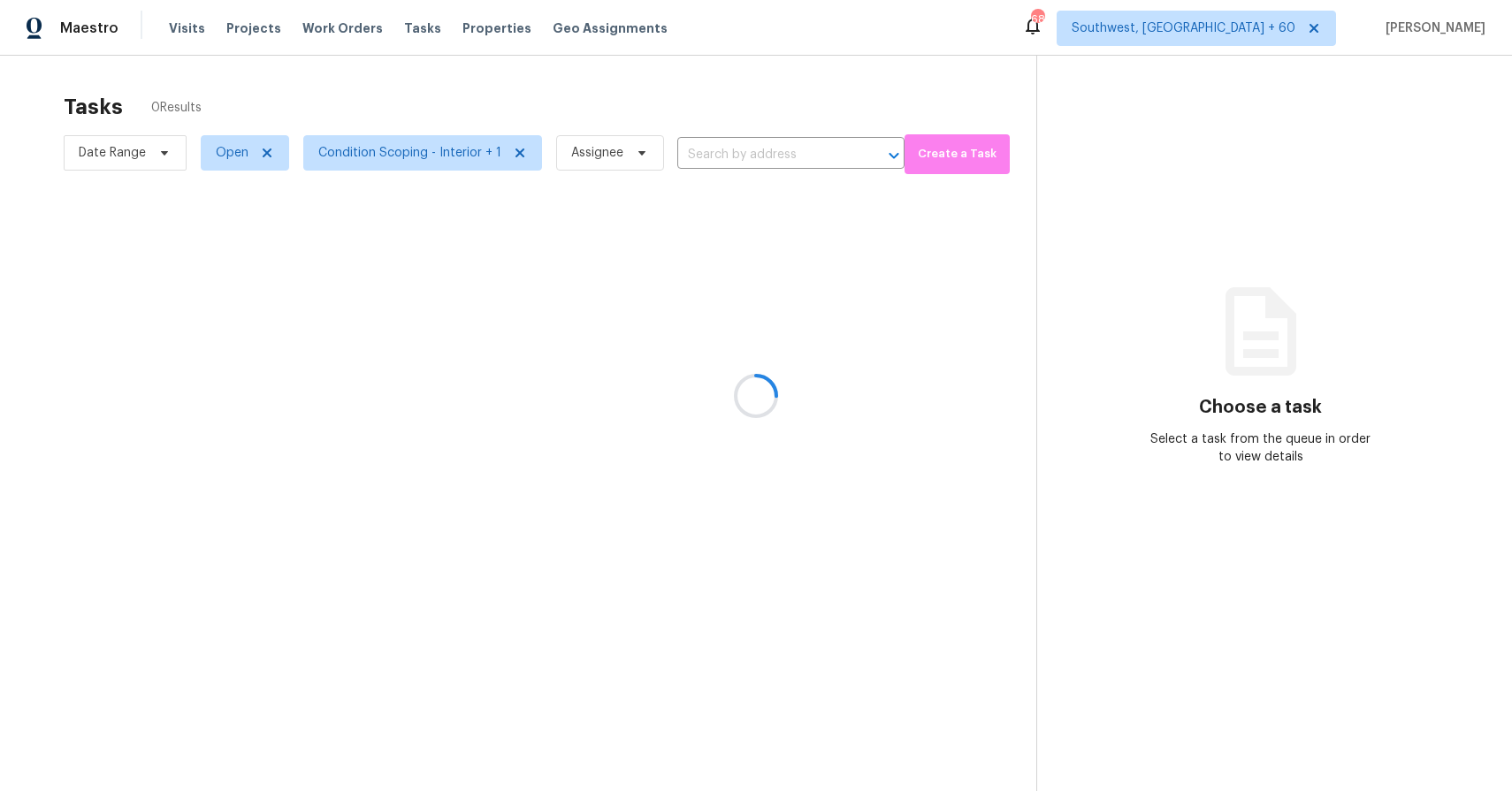
click at [704, 72] on div "Tasks 0 Results Date Range Open Condition Scoping - Interior + 1 Assignee ​ Cre…" at bounding box center [756, 451] width 1512 height 791
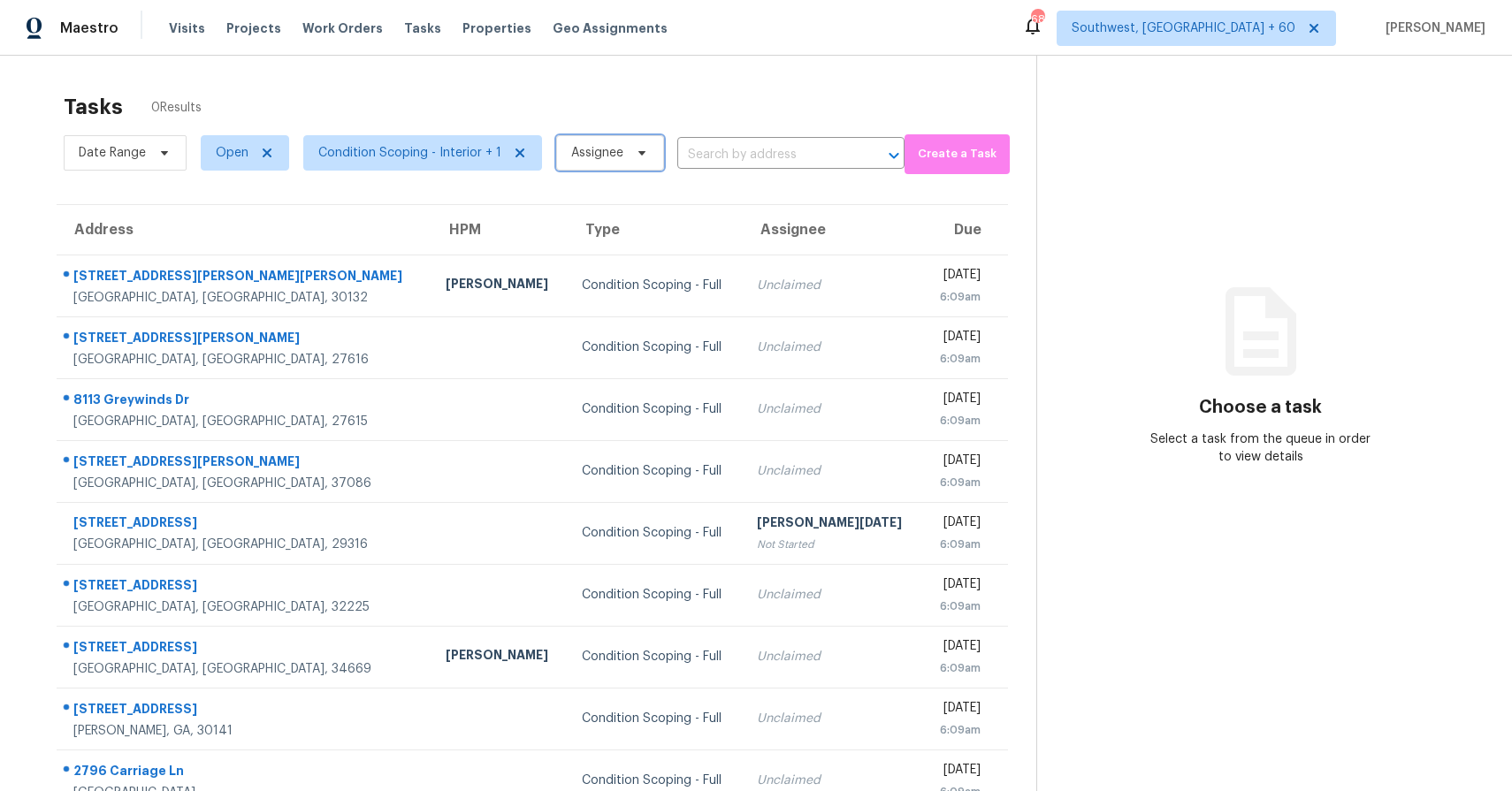
click at [597, 150] on span "Assignee" at bounding box center [597, 152] width 52 height 18
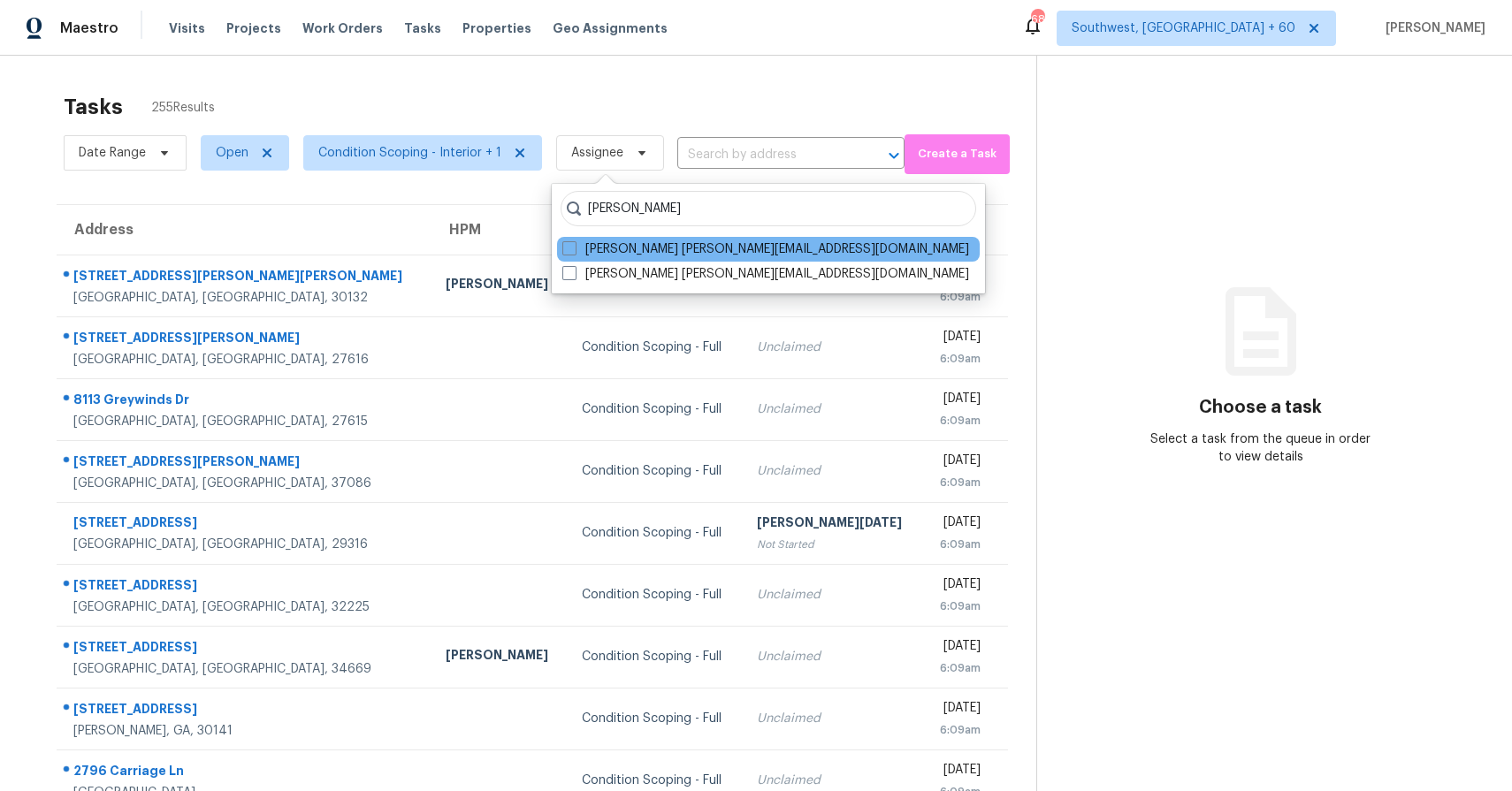
type input "ranjith"
click at [761, 260] on div "Ranjith Kumar P ranjith.kumar@opendoor.com" at bounding box center [768, 249] width 422 height 24
click at [729, 253] on label "Ranjith Kumar P ranjith.kumar@opendoor.com" at bounding box center [766, 249] width 406 height 18
click at [574, 252] on input "Ranjith Kumar P ranjith.kumar@opendoor.com" at bounding box center [568, 246] width 11 height 11
checkbox input "true"
